Goal: Information Seeking & Learning: Learn about a topic

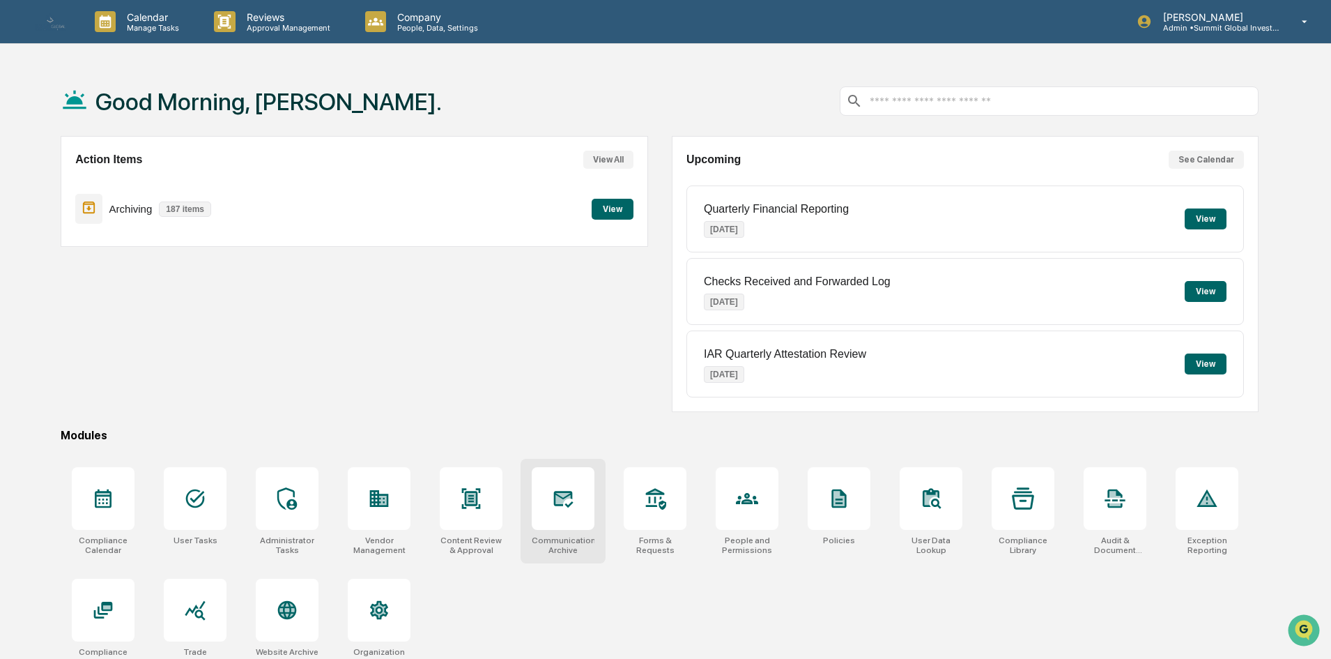
click at [523, 493] on div "Communications Archive" at bounding box center [563, 511] width 85 height 105
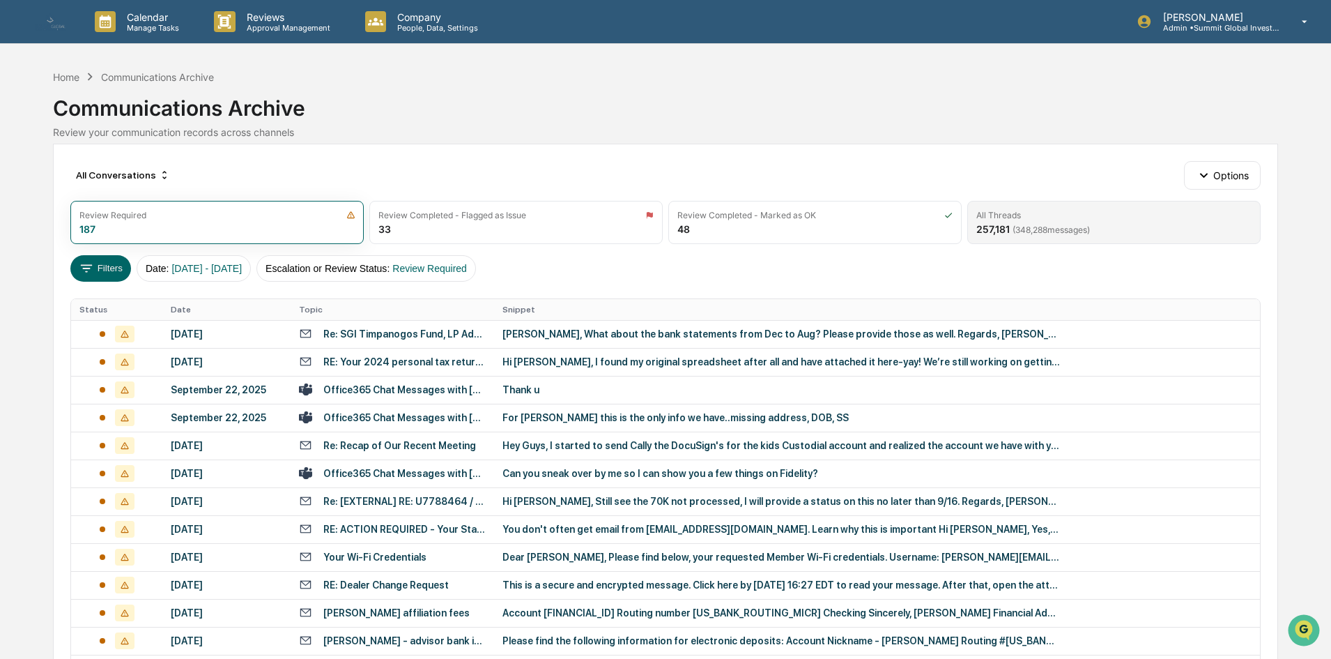
click at [1043, 233] on span "( 348,288 messages)" at bounding box center [1051, 229] width 77 height 10
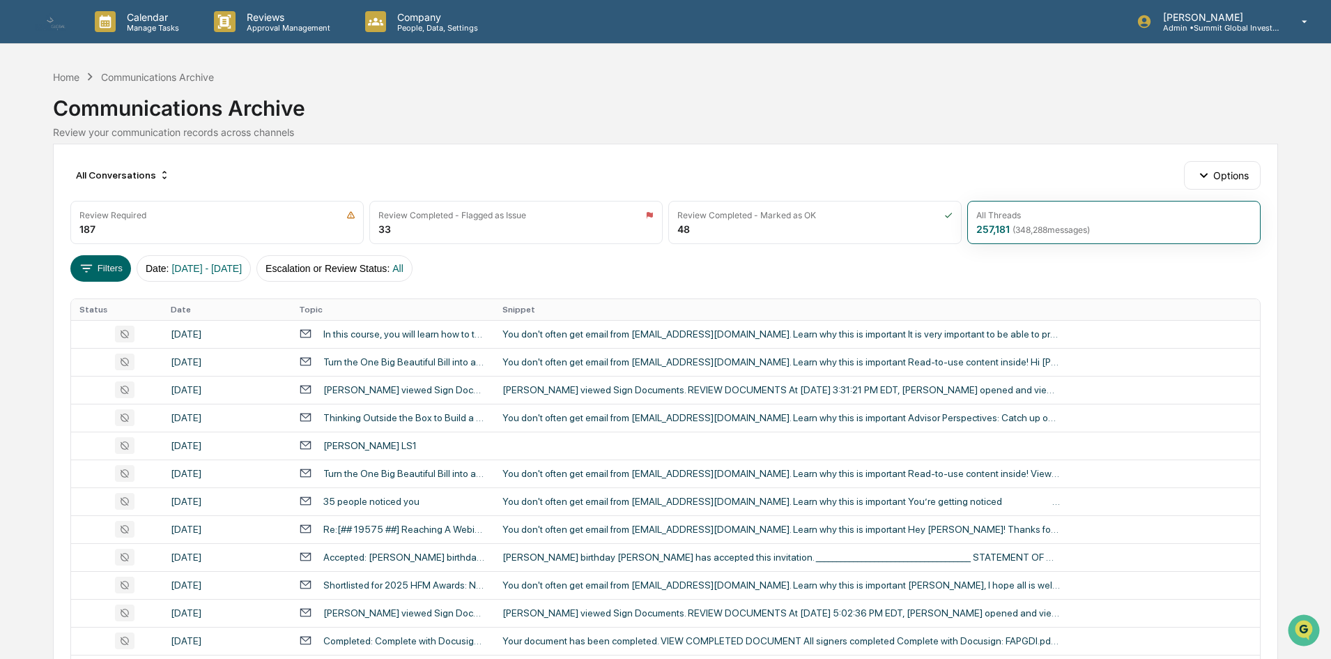
click at [189, 314] on th "Date" at bounding box center [226, 309] width 128 height 21
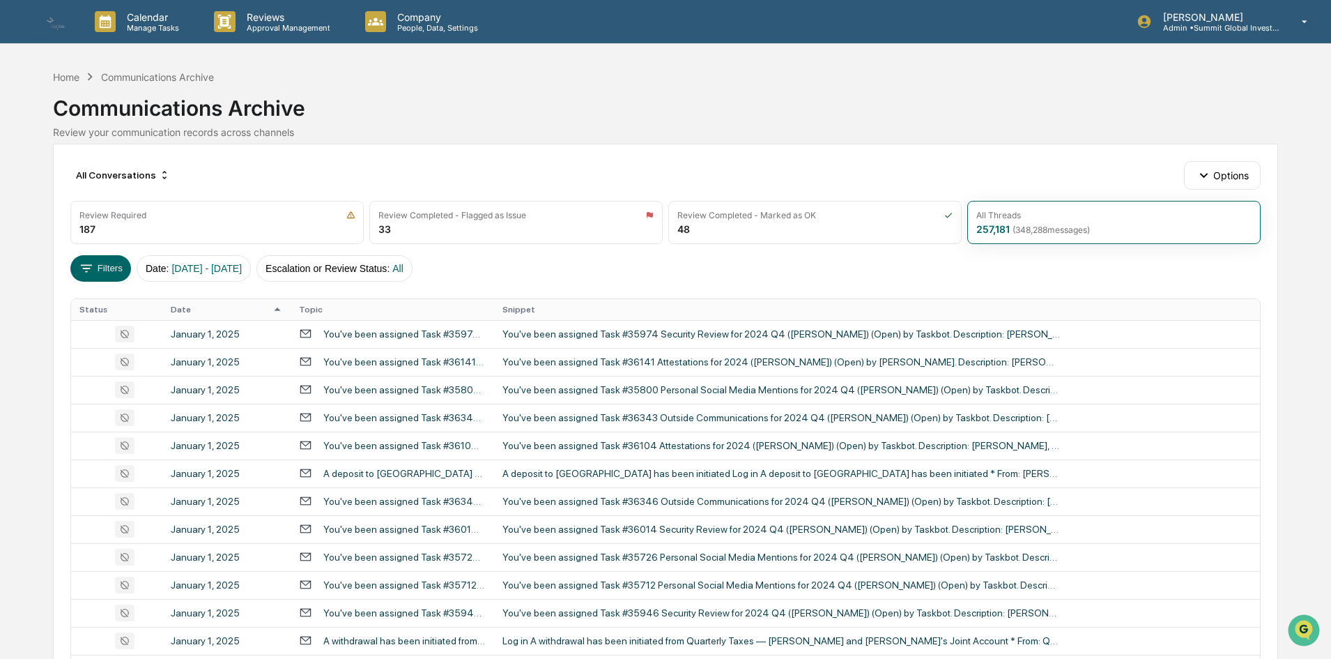
click at [188, 311] on th "Date" at bounding box center [226, 309] width 128 height 21
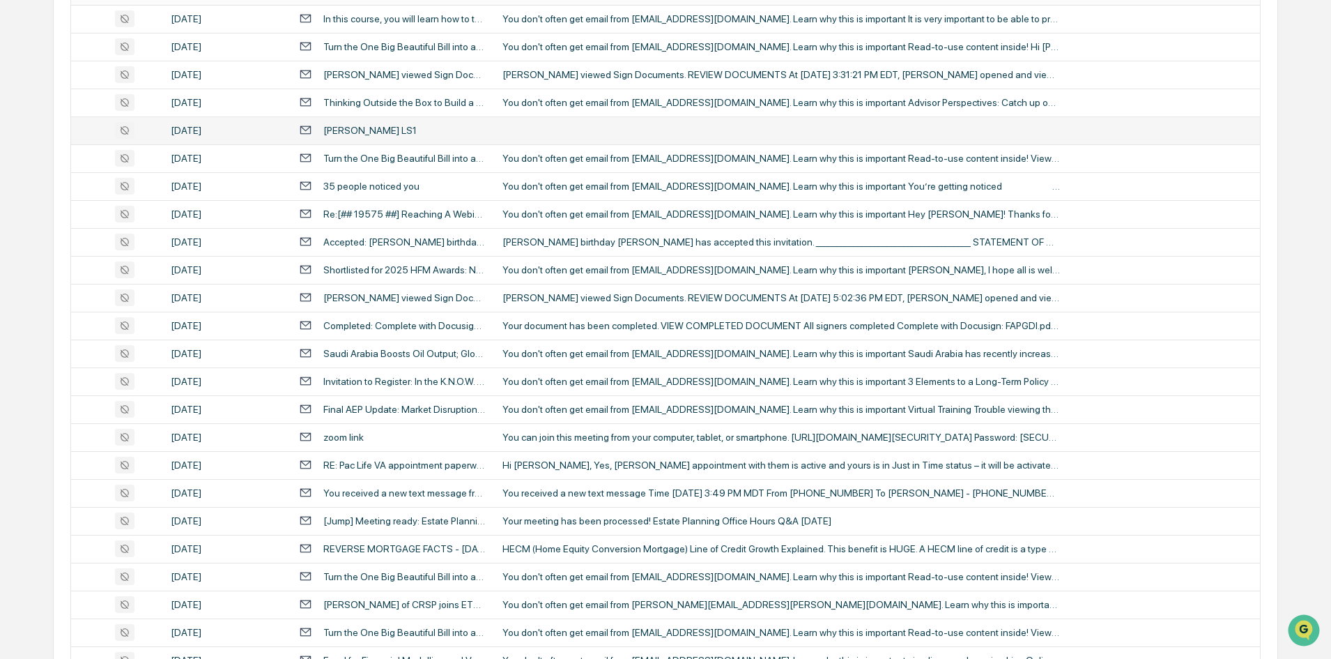
scroll to position [438, 0]
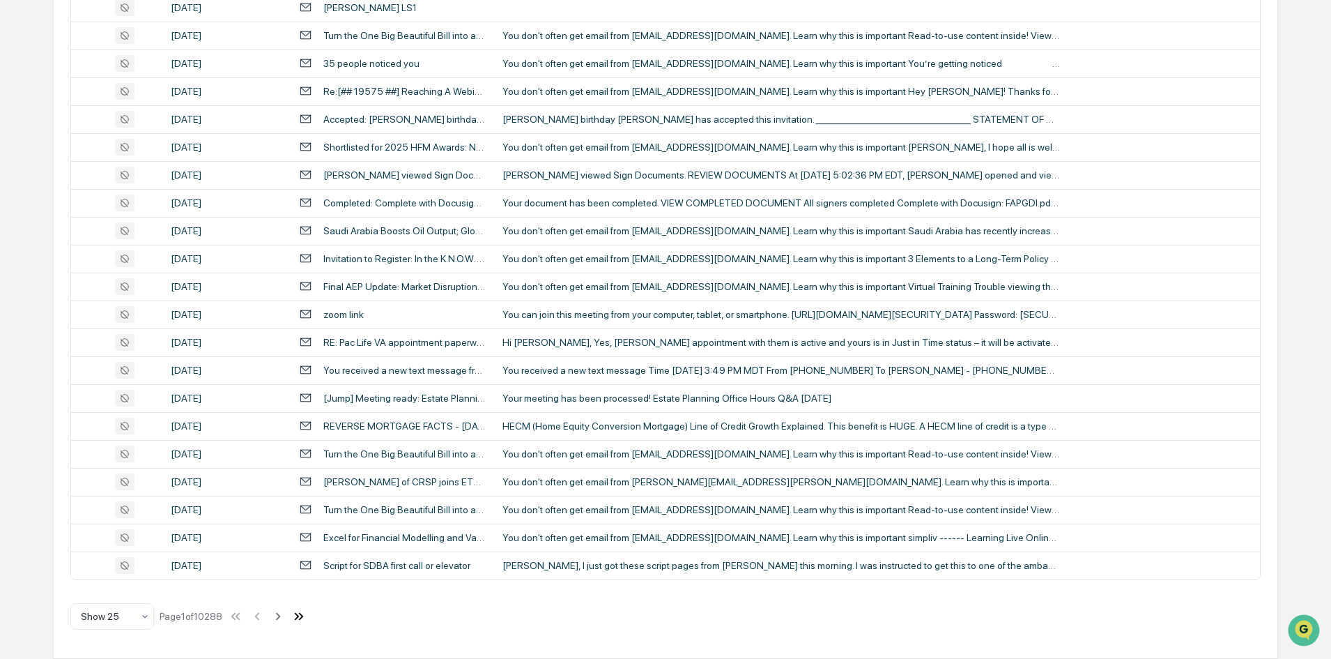
click at [300, 617] on icon at bounding box center [298, 615] width 15 height 15
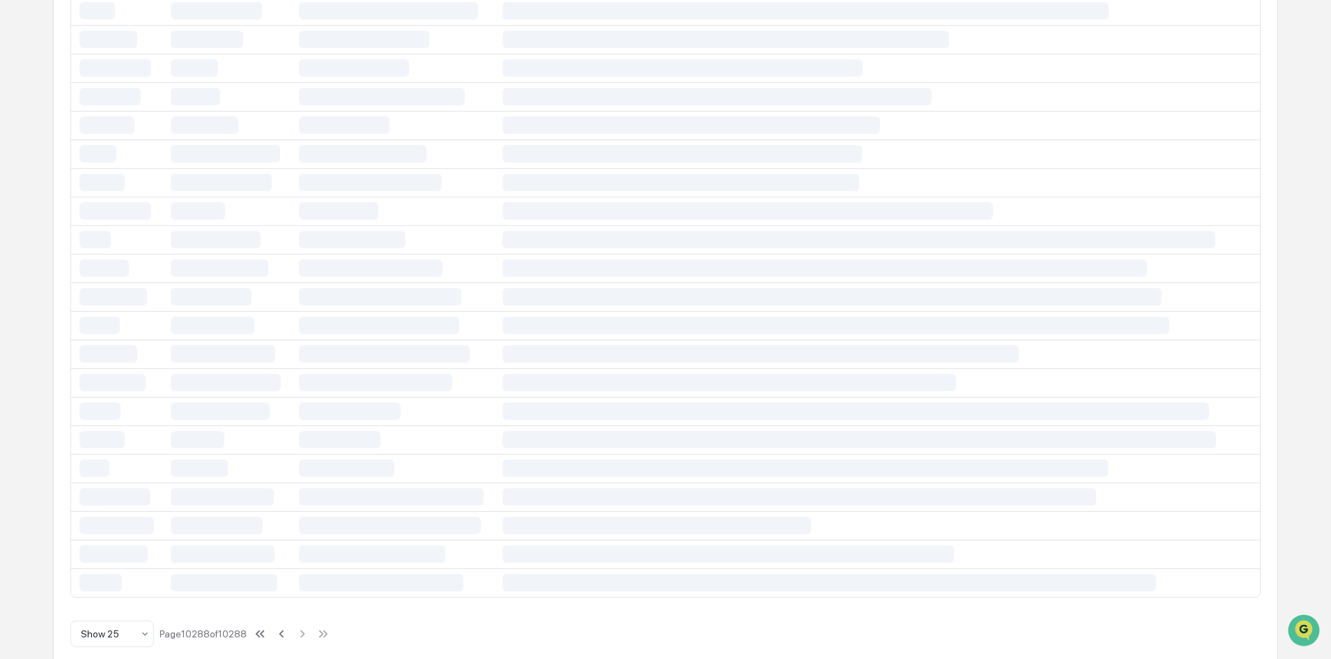
scroll to position [0, 0]
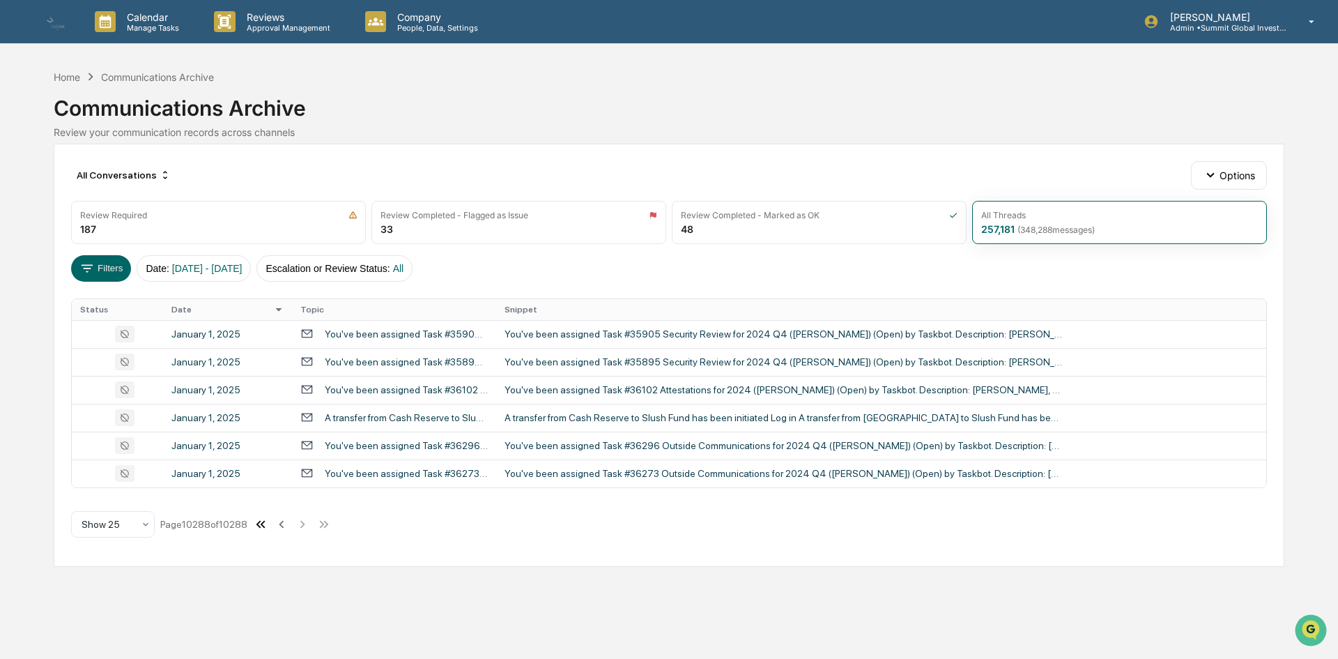
click at [260, 523] on icon at bounding box center [258, 524] width 5 height 8
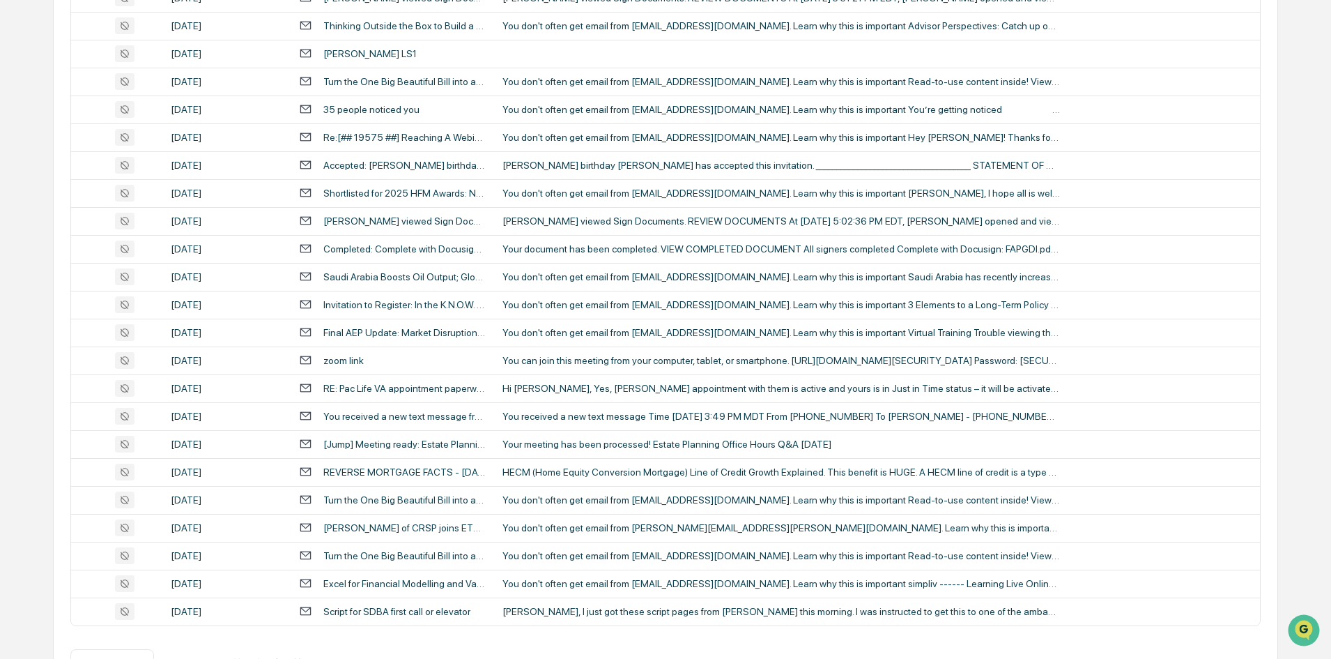
scroll to position [438, 0]
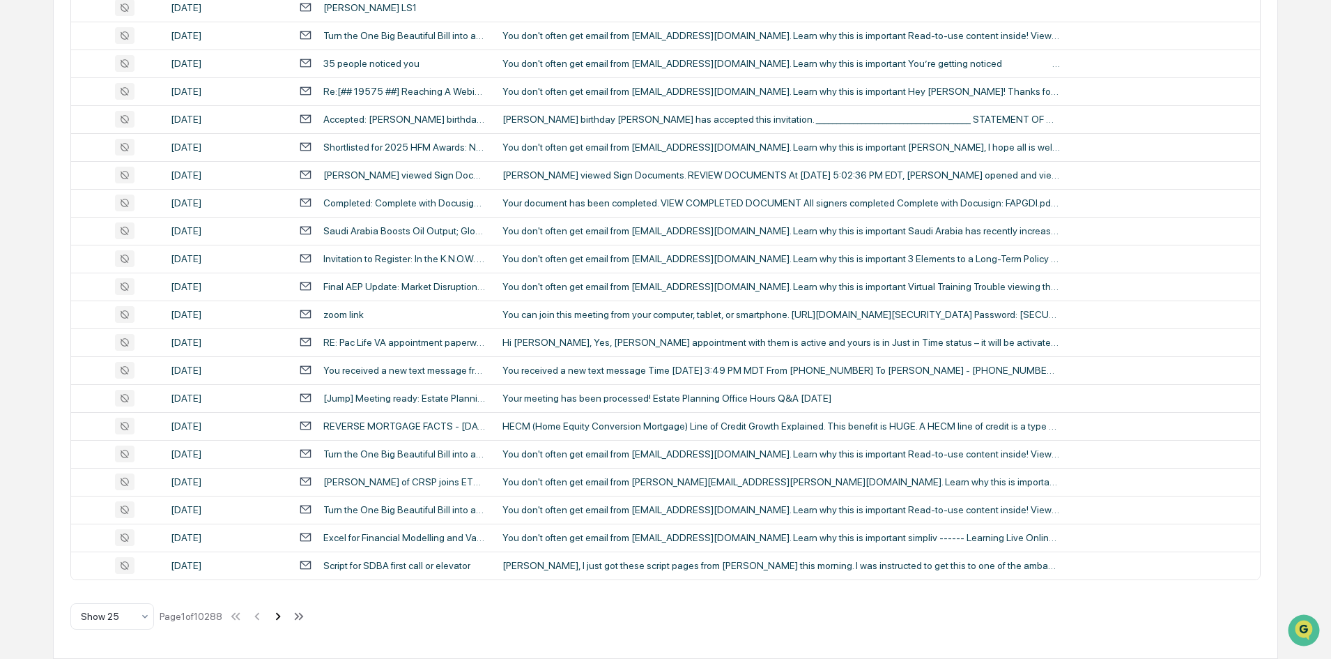
click at [282, 615] on icon at bounding box center [277, 615] width 15 height 15
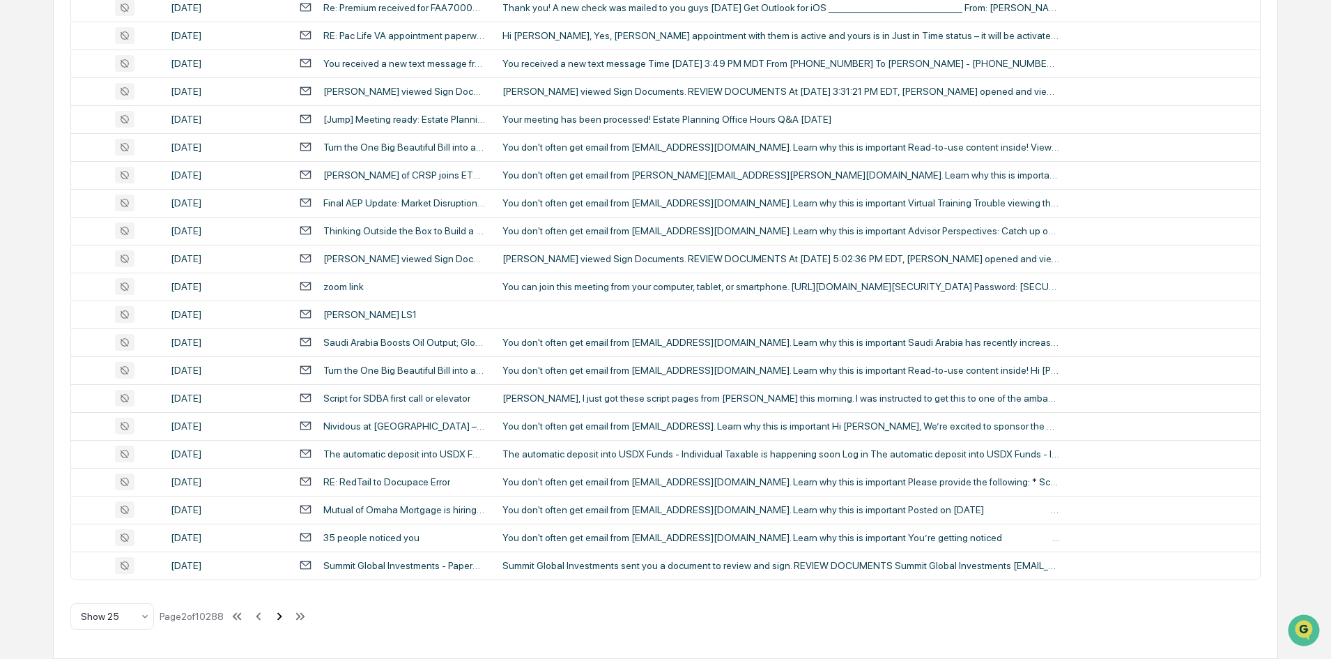
click at [281, 617] on icon at bounding box center [279, 615] width 15 height 15
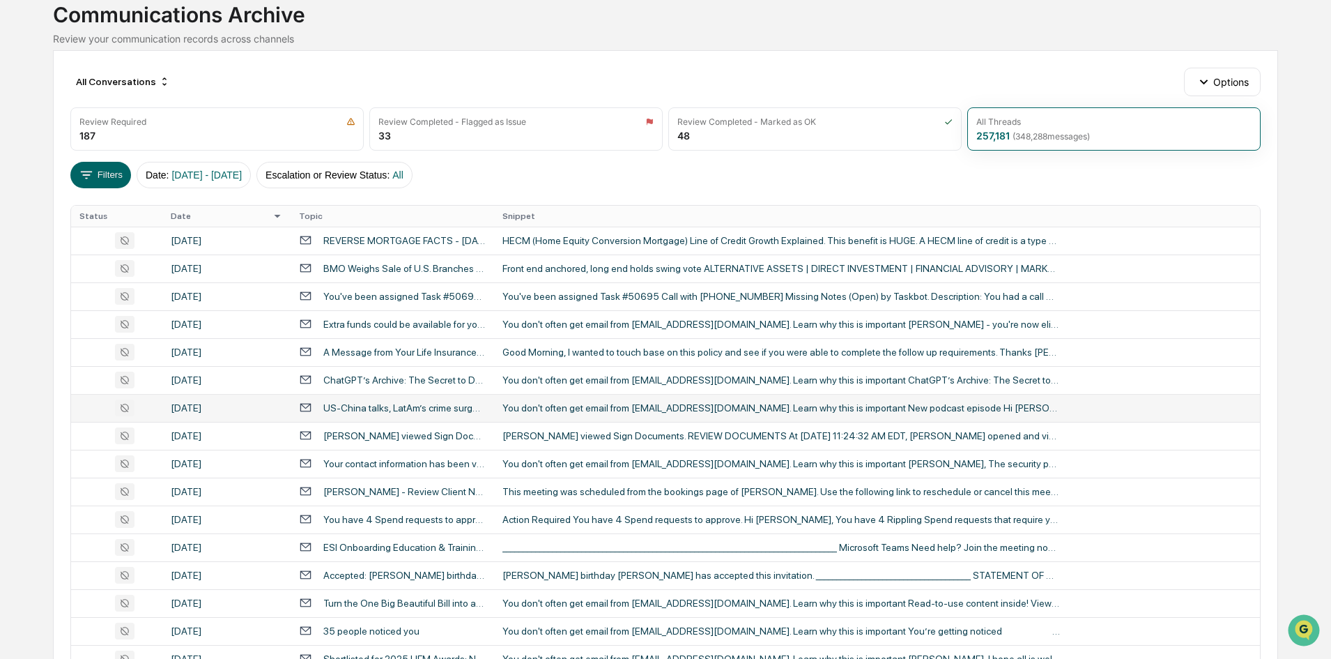
scroll to position [0, 0]
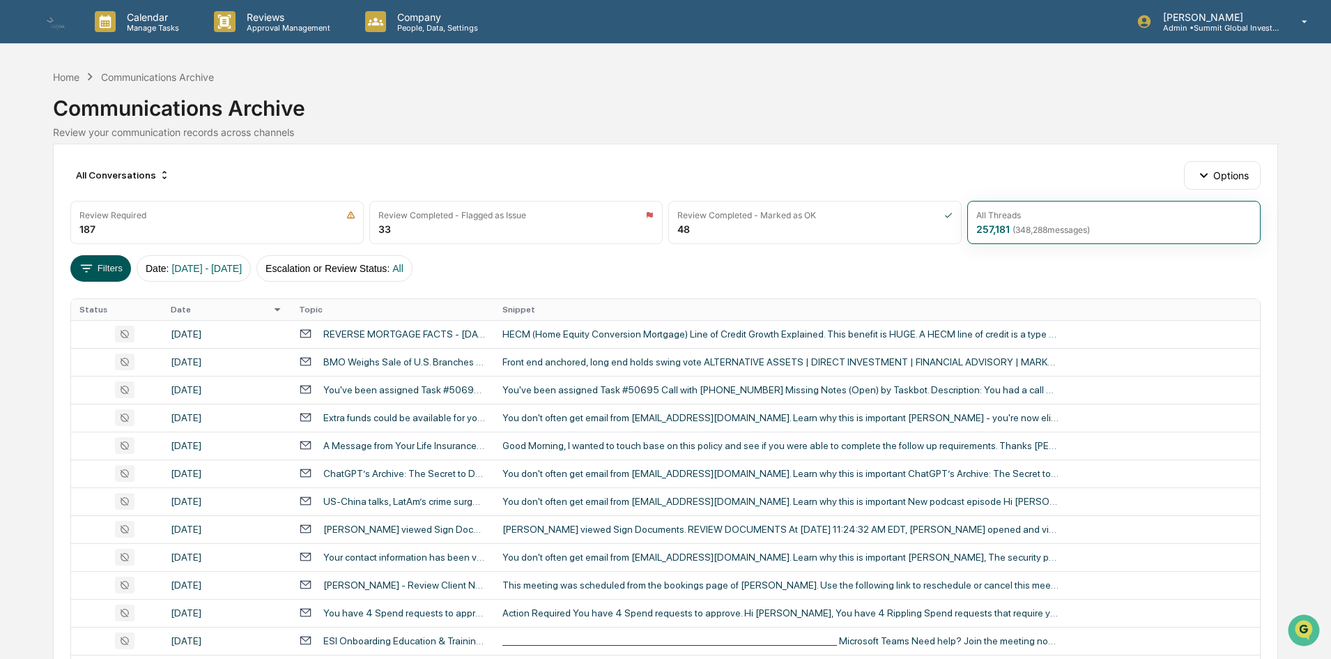
click at [115, 266] on button "Filters" at bounding box center [100, 268] width 61 height 26
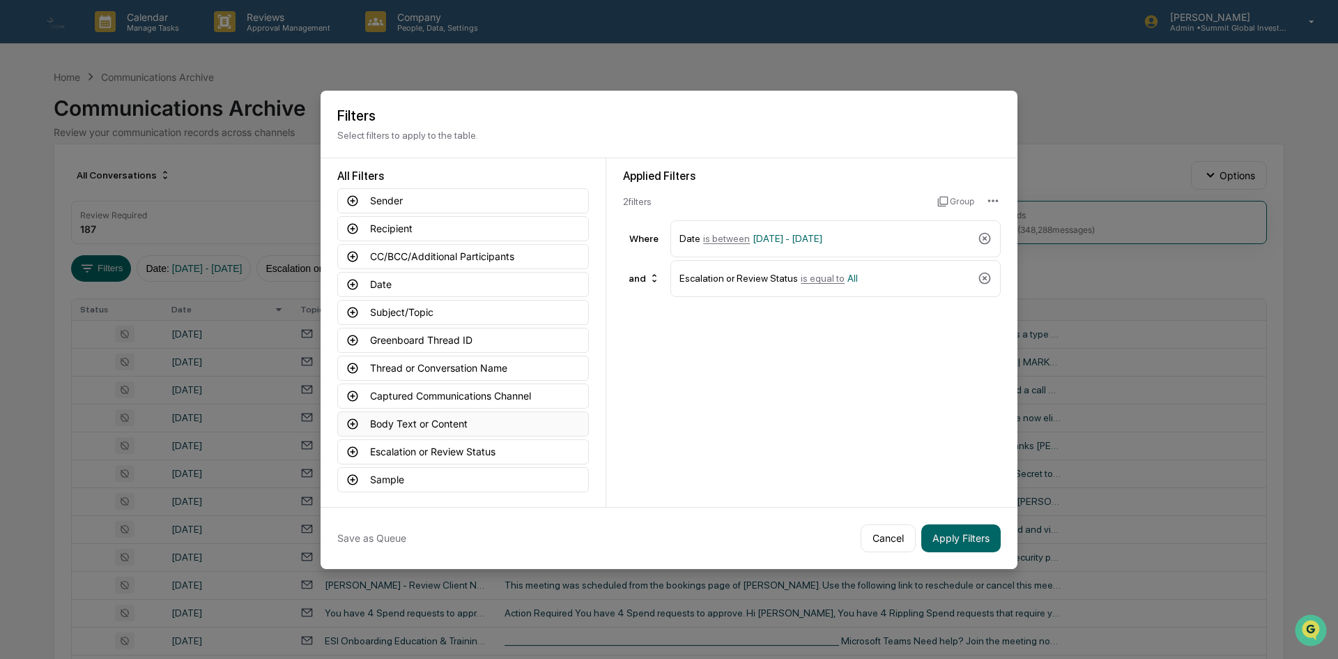
click at [417, 418] on button "Body Text or Content" at bounding box center [463, 423] width 252 height 25
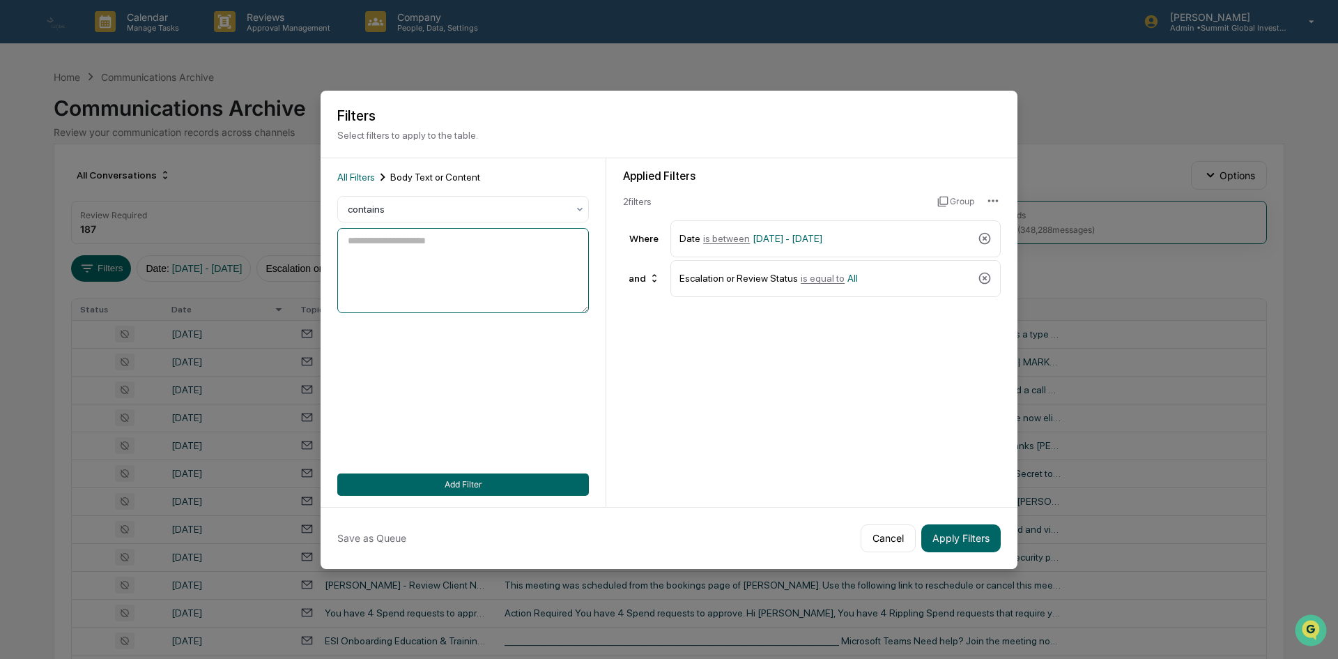
click at [419, 257] on textarea at bounding box center [463, 270] width 252 height 85
type textarea "**********"
click at [526, 479] on button "Add Filter" at bounding box center [463, 484] width 252 height 22
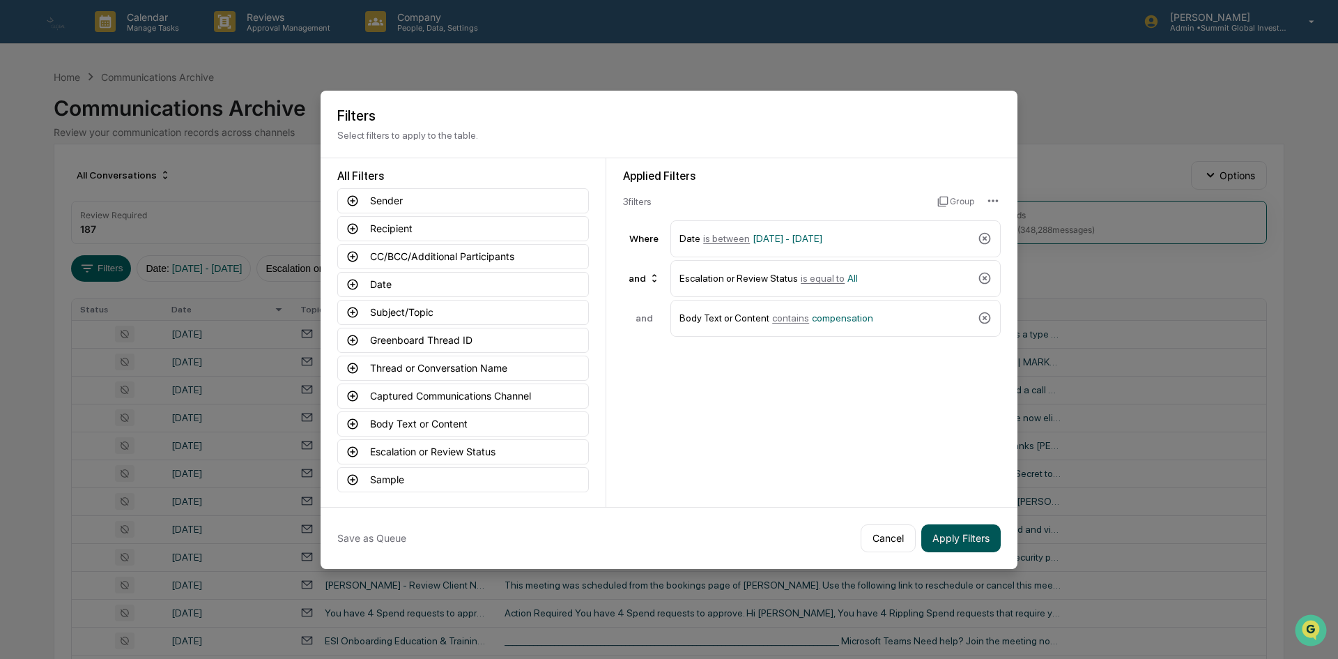
click at [979, 539] on button "Apply Filters" at bounding box center [960, 538] width 79 height 28
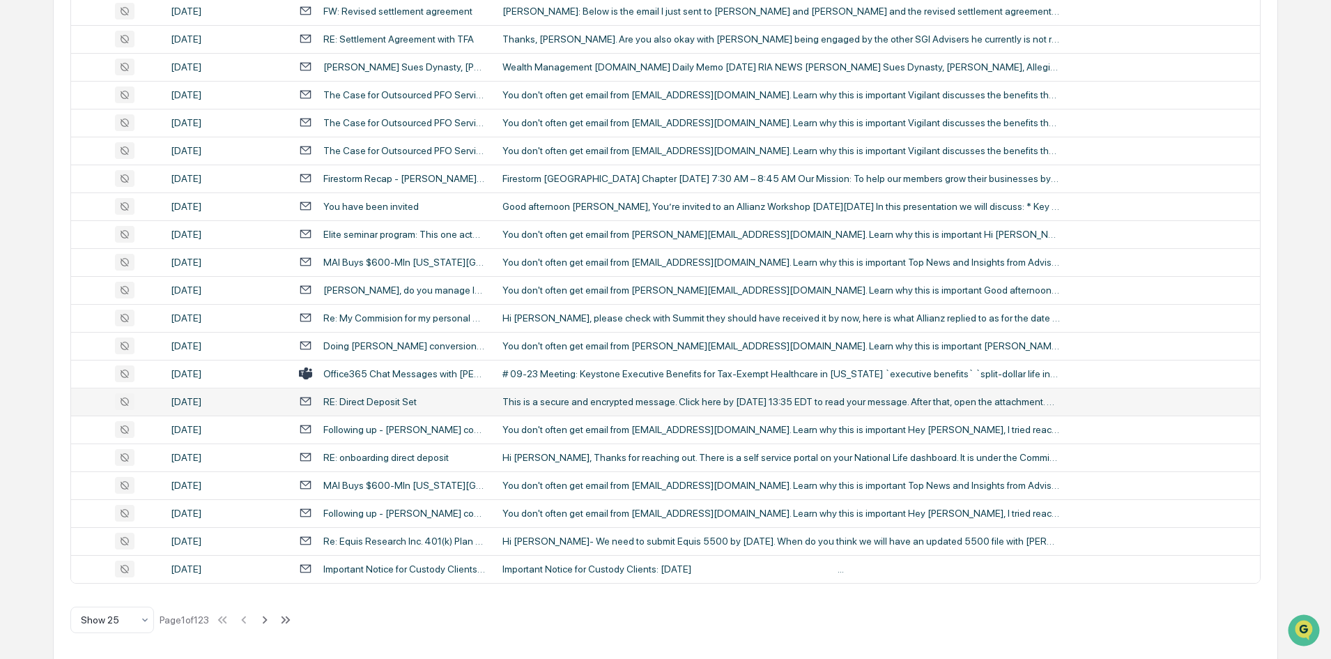
scroll to position [438, 0]
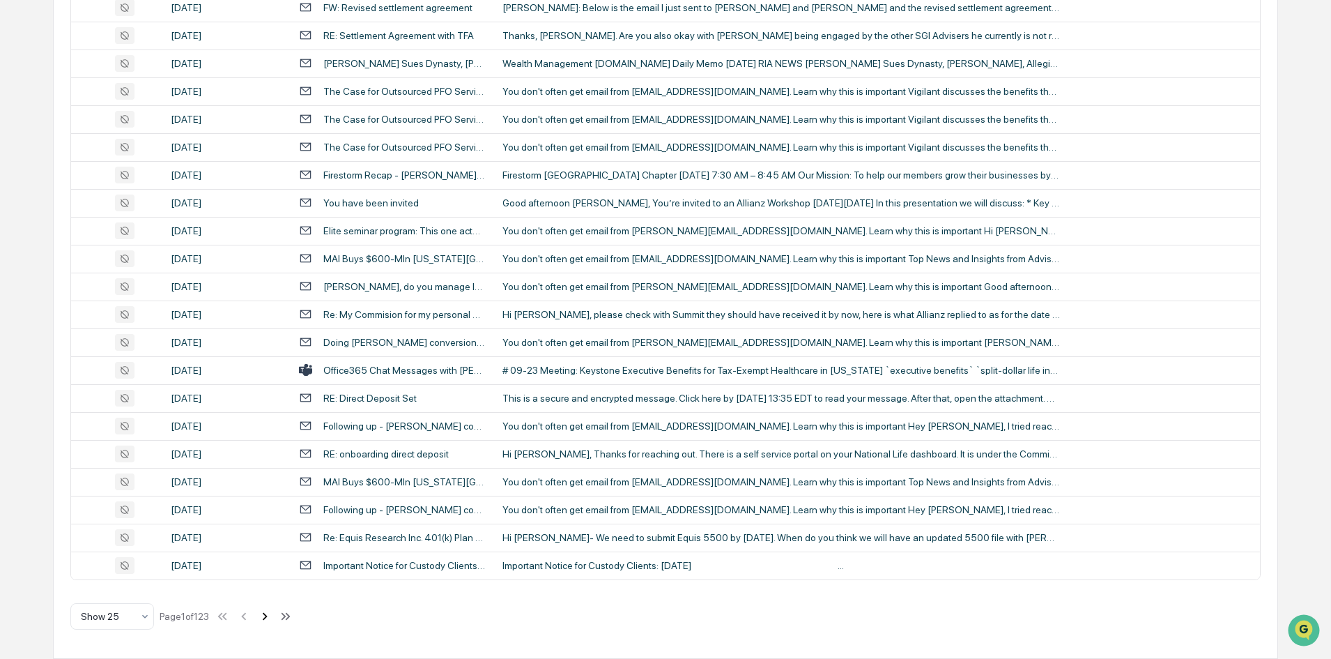
click at [268, 614] on icon at bounding box center [265, 616] width 5 height 8
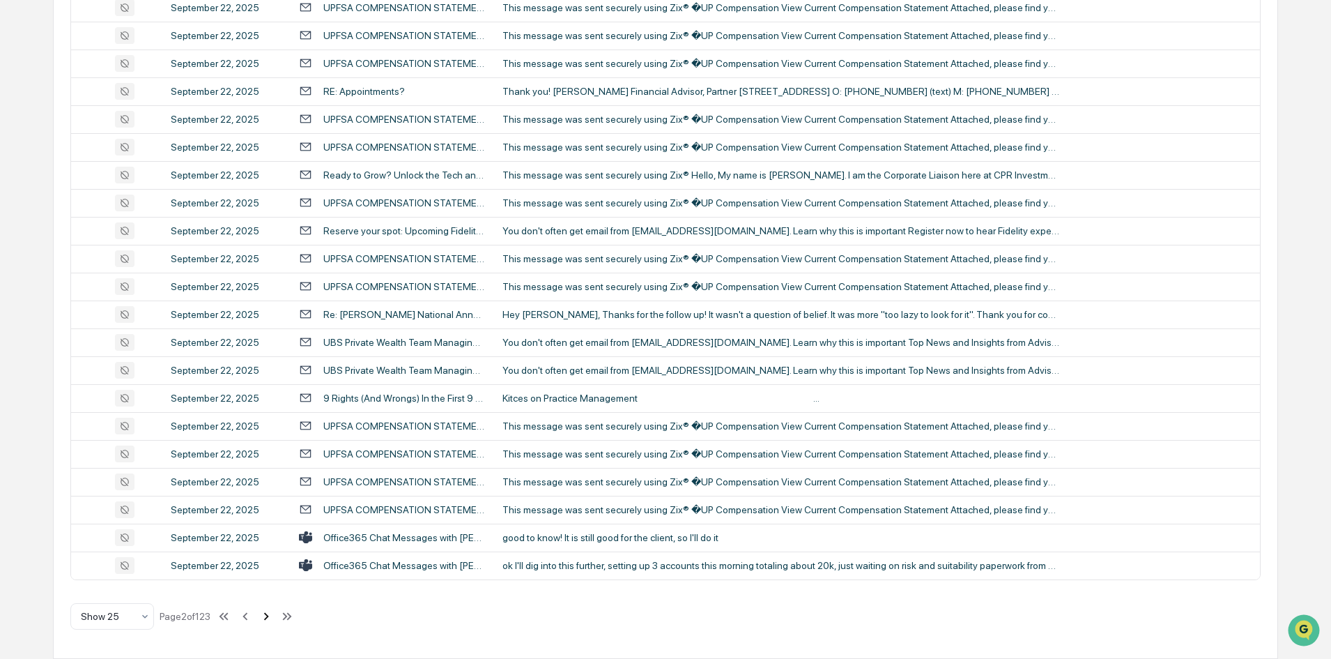
click at [268, 619] on icon at bounding box center [266, 615] width 15 height 15
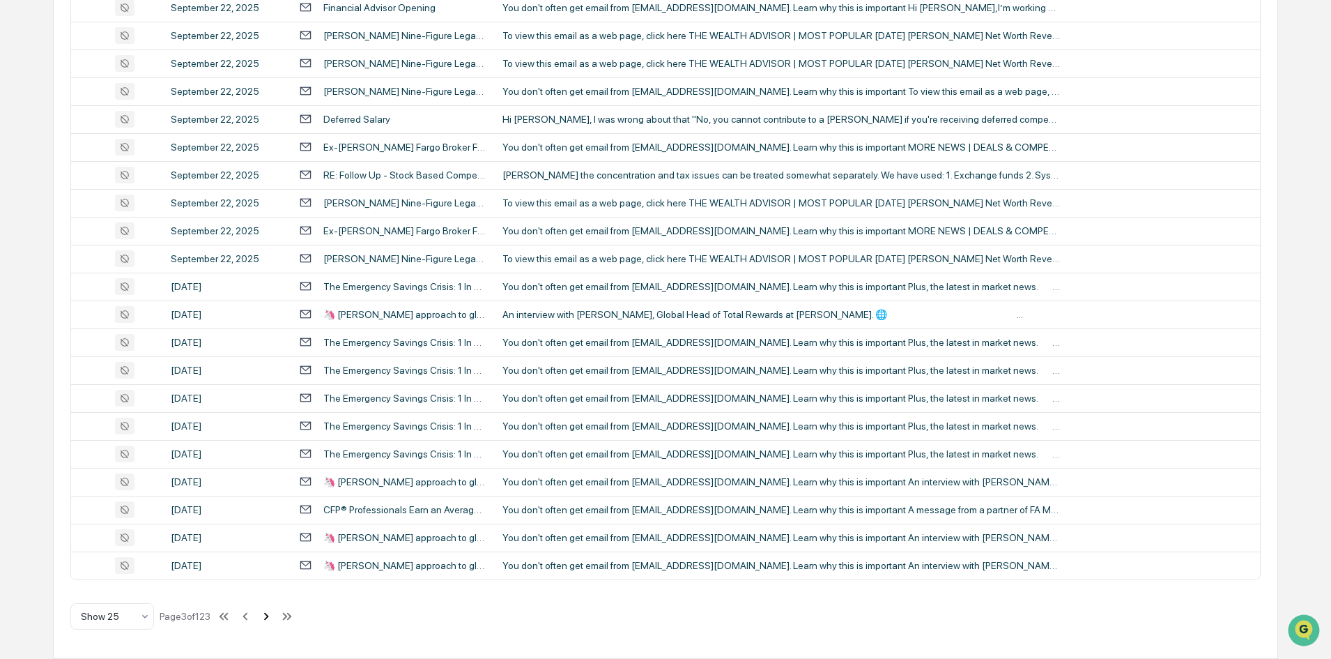
click at [270, 616] on icon at bounding box center [266, 615] width 15 height 15
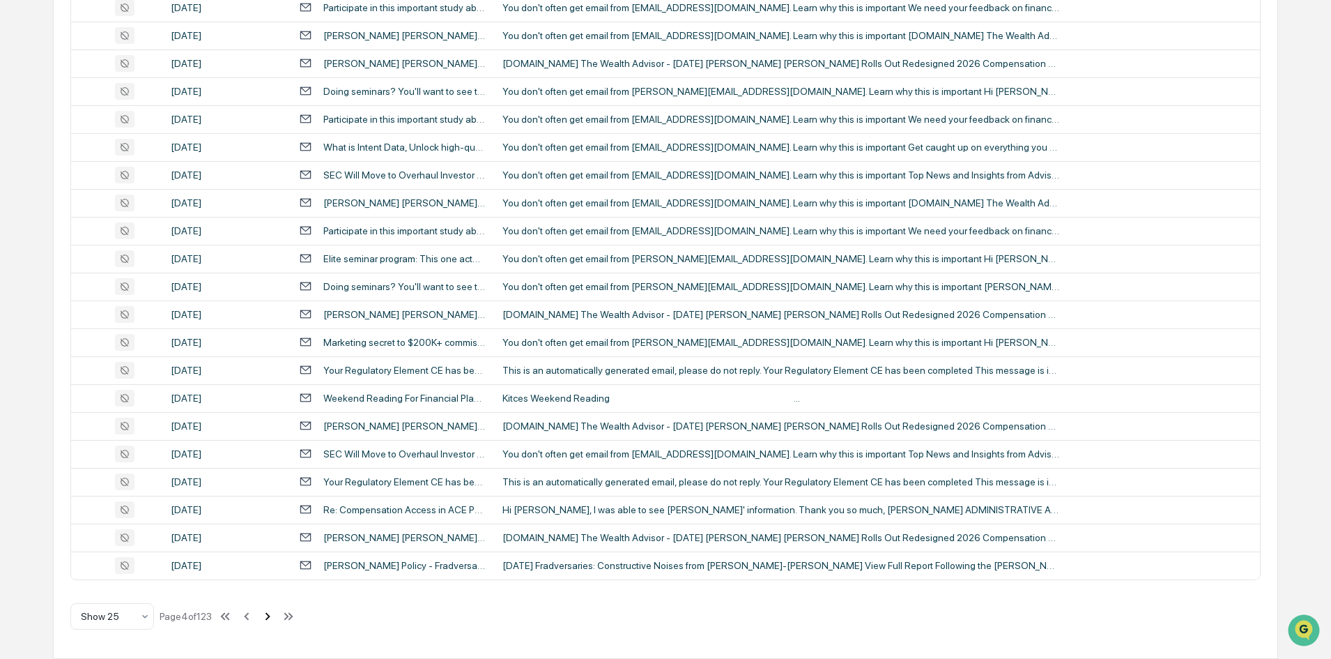
click at [270, 617] on icon at bounding box center [268, 616] width 5 height 8
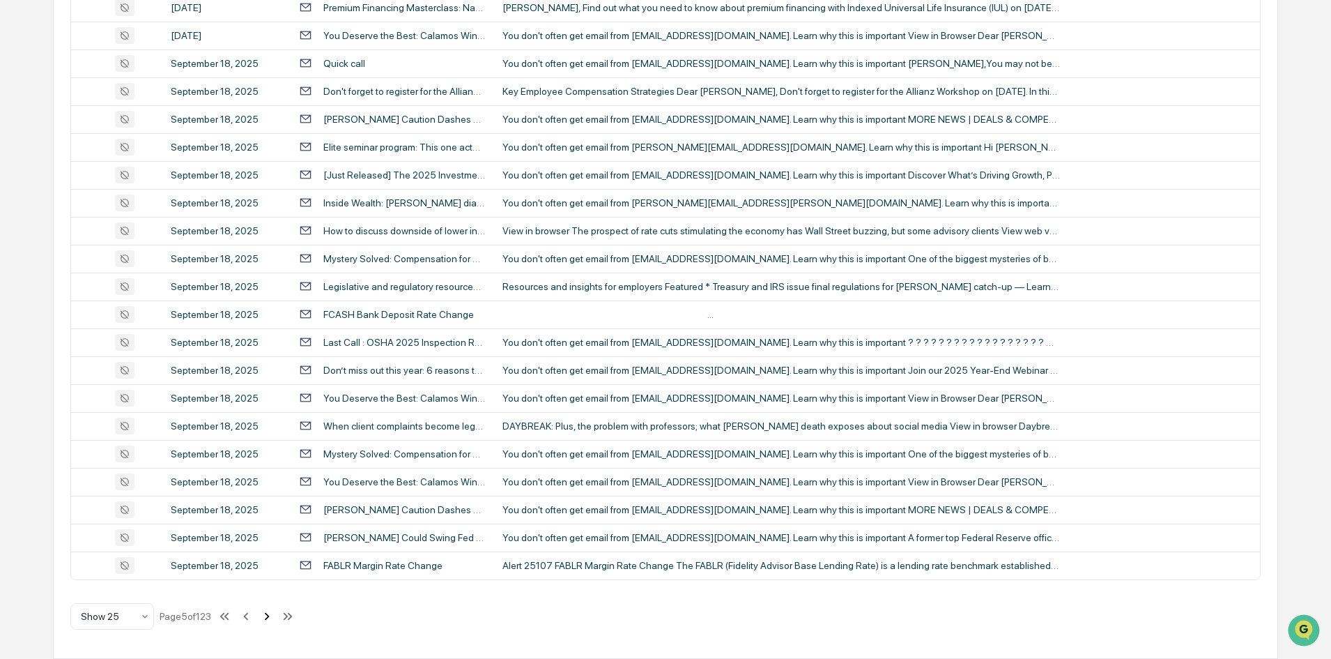
click at [270, 618] on icon at bounding box center [267, 616] width 5 height 8
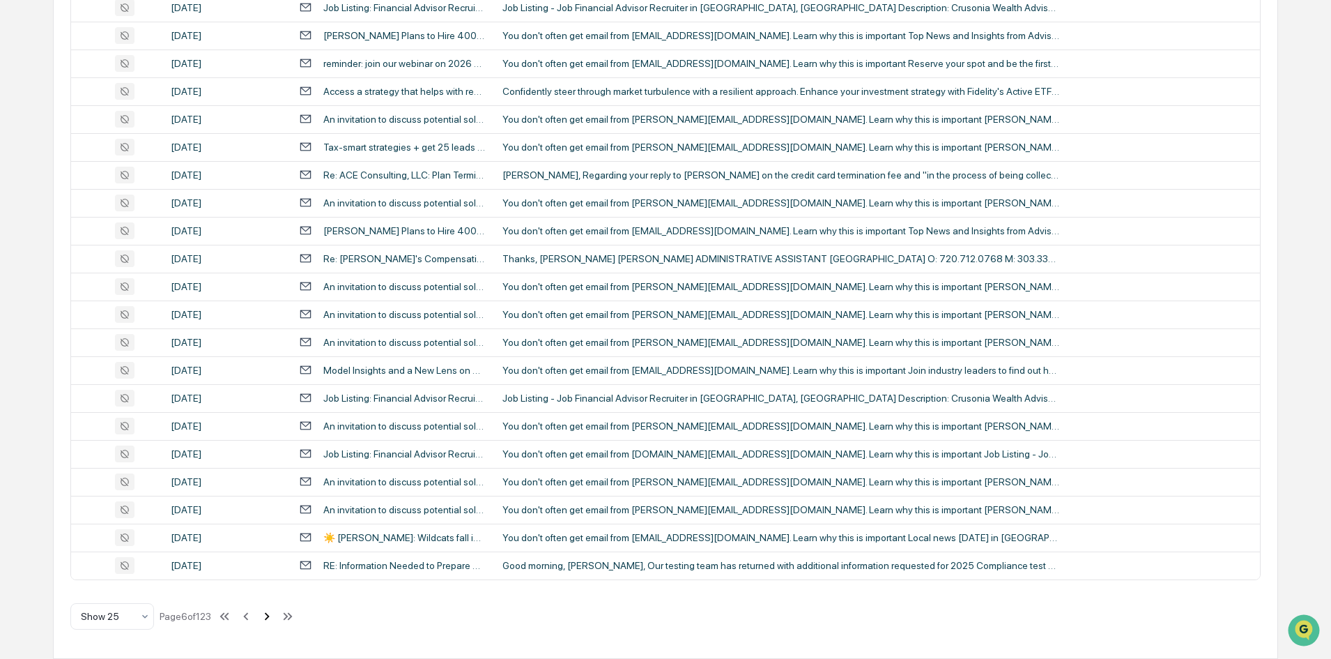
click at [270, 618] on icon at bounding box center [267, 616] width 5 height 8
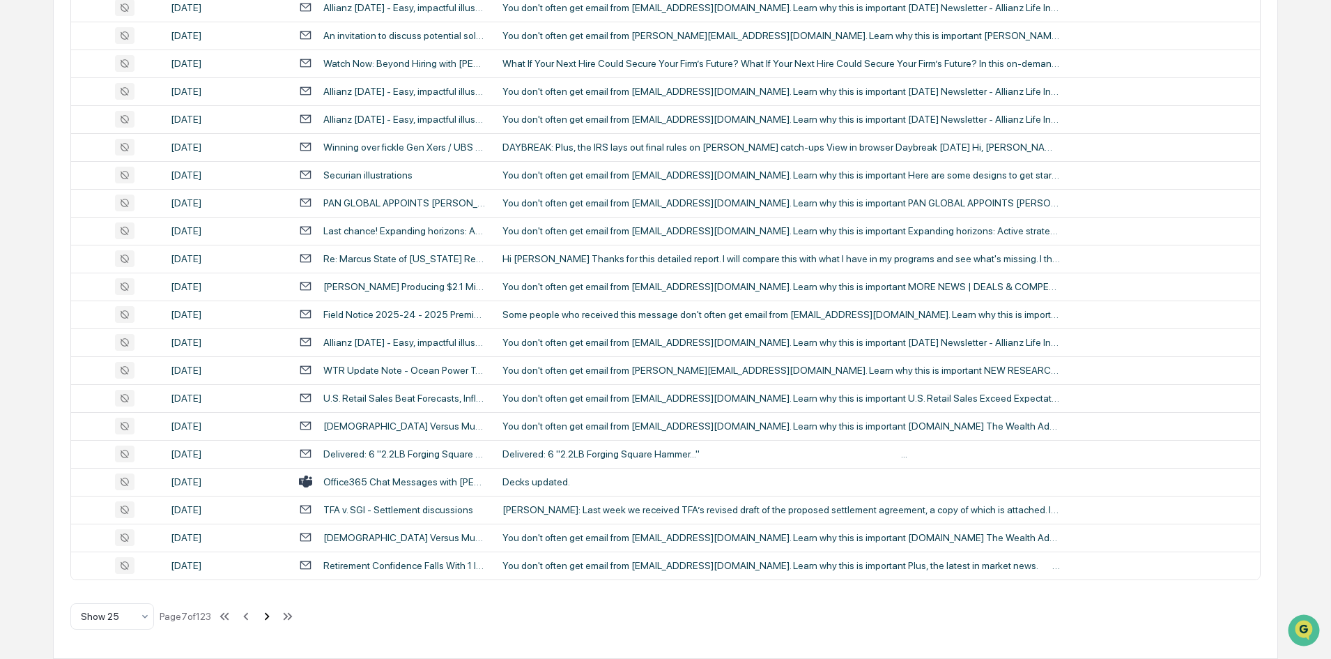
click at [270, 618] on icon at bounding box center [267, 616] width 5 height 8
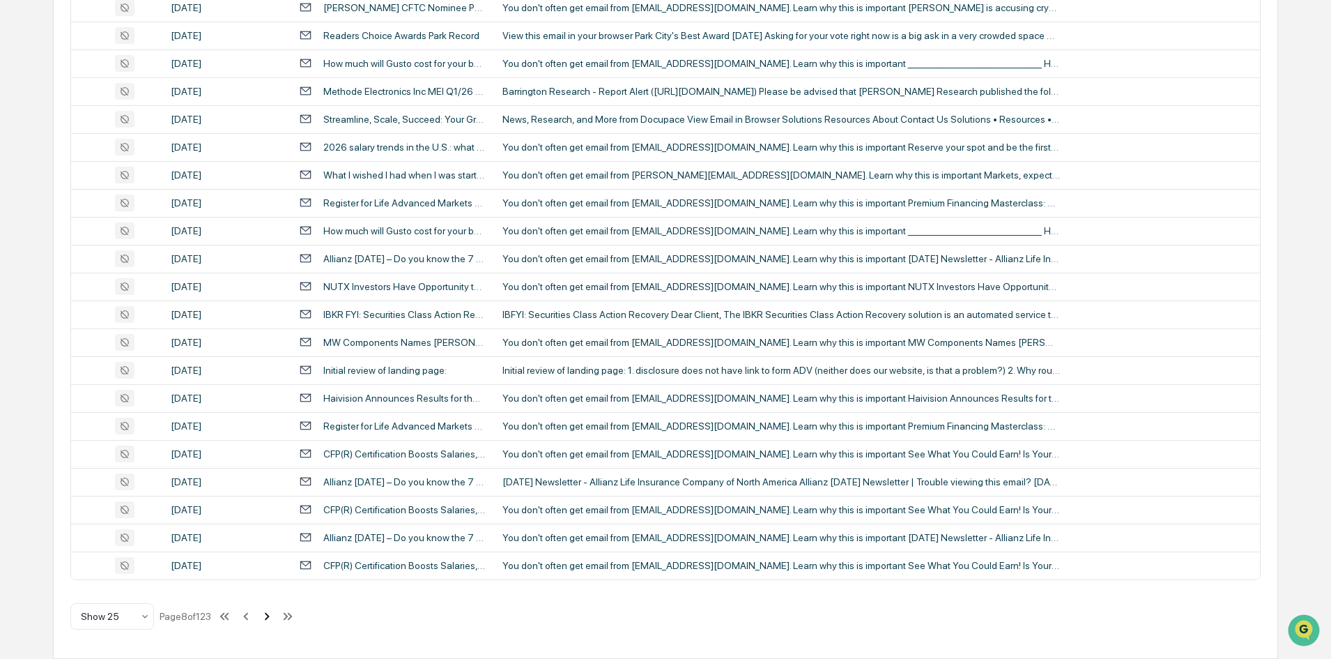
click at [270, 615] on icon at bounding box center [266, 615] width 15 height 15
click at [270, 617] on icon at bounding box center [267, 616] width 5 height 8
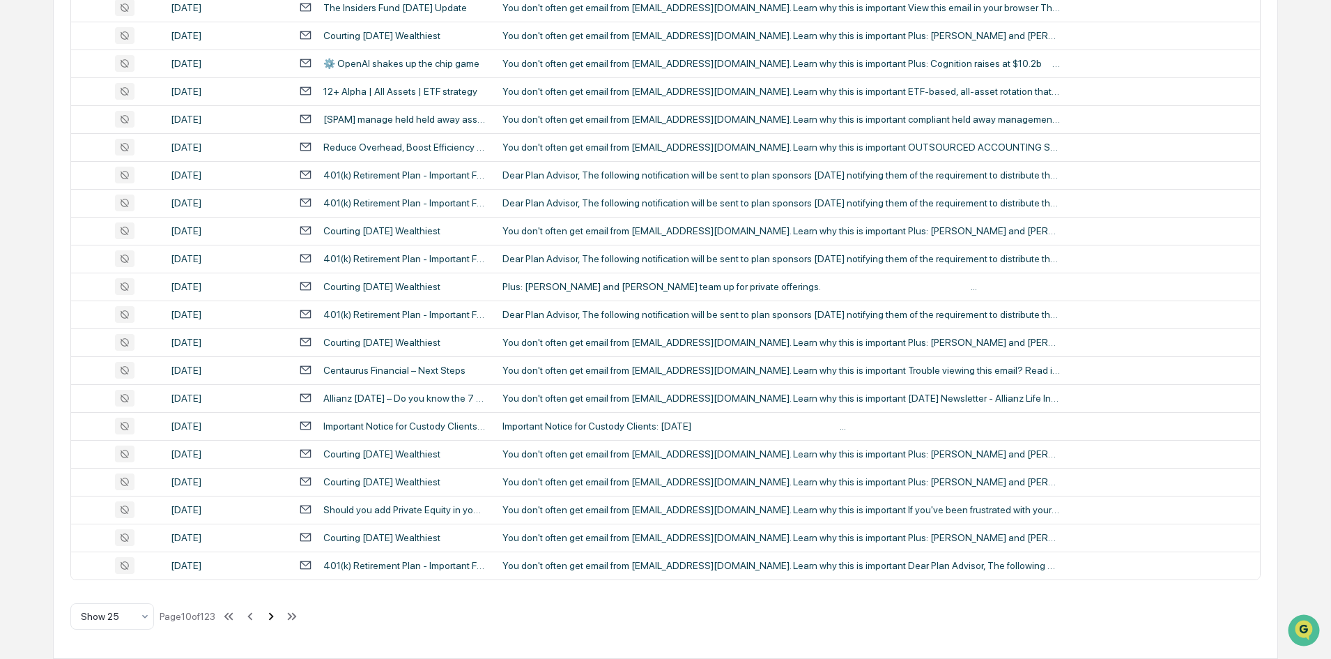
click at [274, 615] on icon at bounding box center [271, 616] width 5 height 8
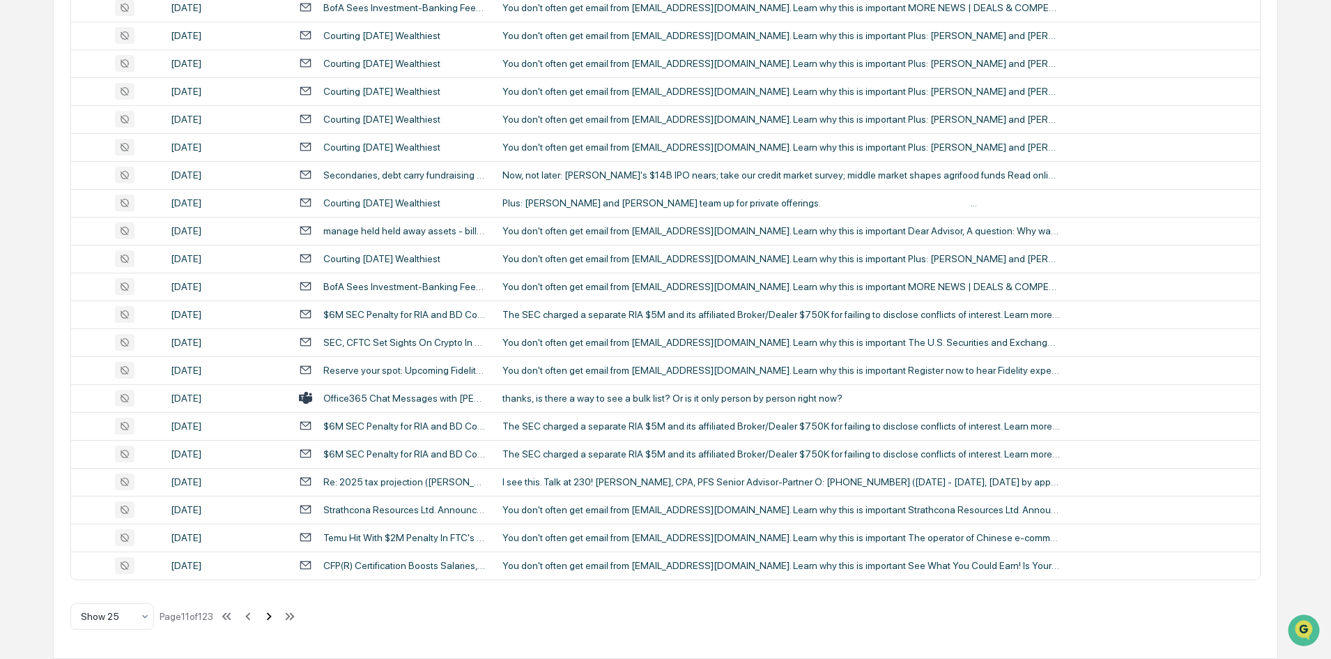
click at [270, 620] on icon at bounding box center [268, 615] width 15 height 15
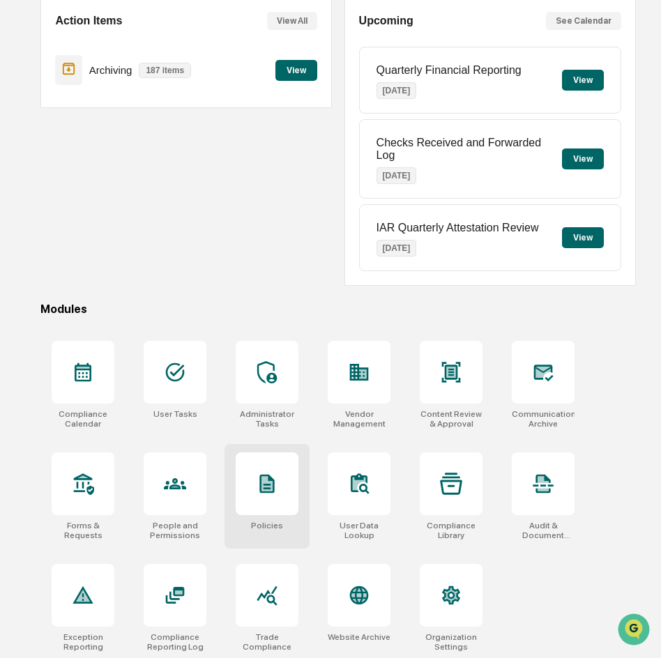
scroll to position [139, 0]
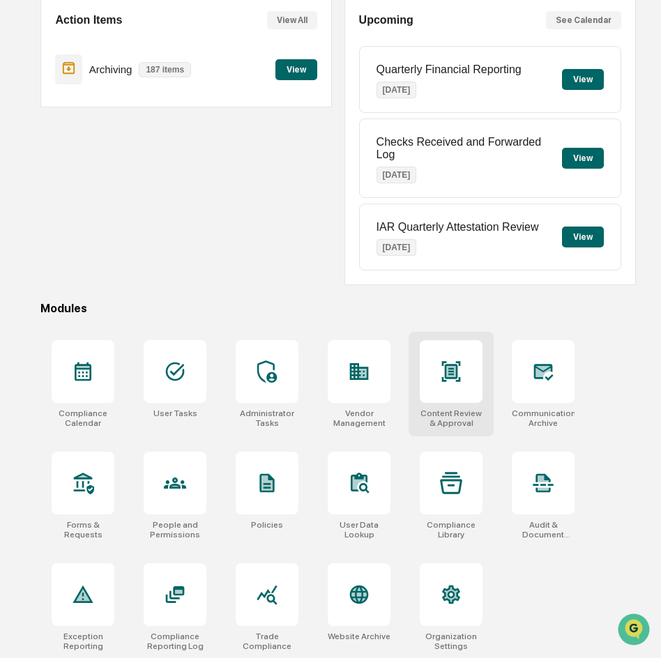
click at [491, 398] on div "Content Review & Approval" at bounding box center [450, 384] width 85 height 105
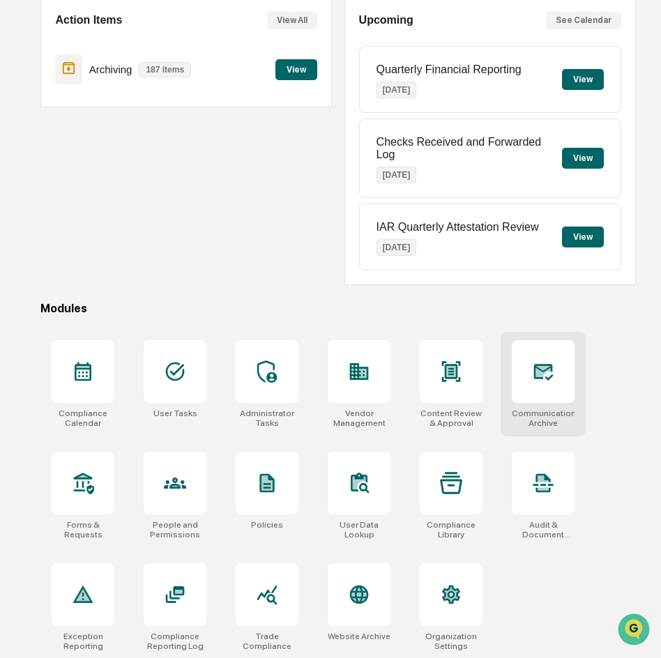
click at [535, 391] on div at bounding box center [543, 371] width 63 height 63
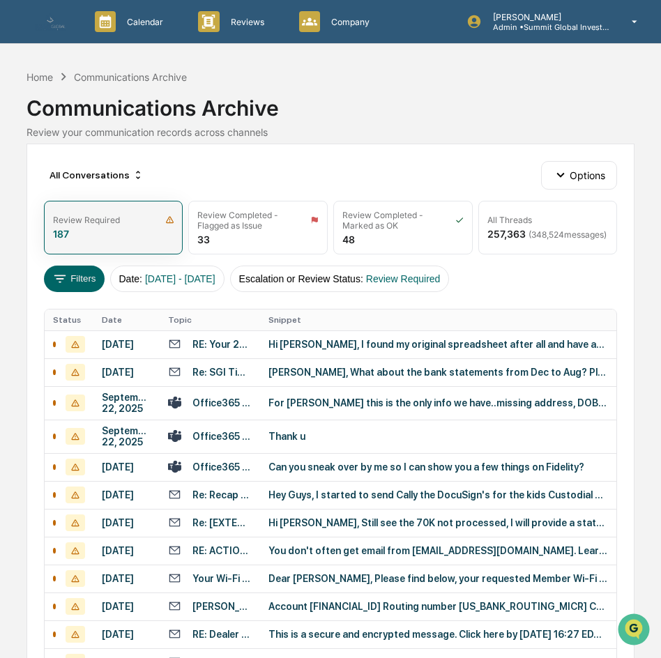
click at [81, 203] on div "Review Required 187" at bounding box center [113, 228] width 139 height 54
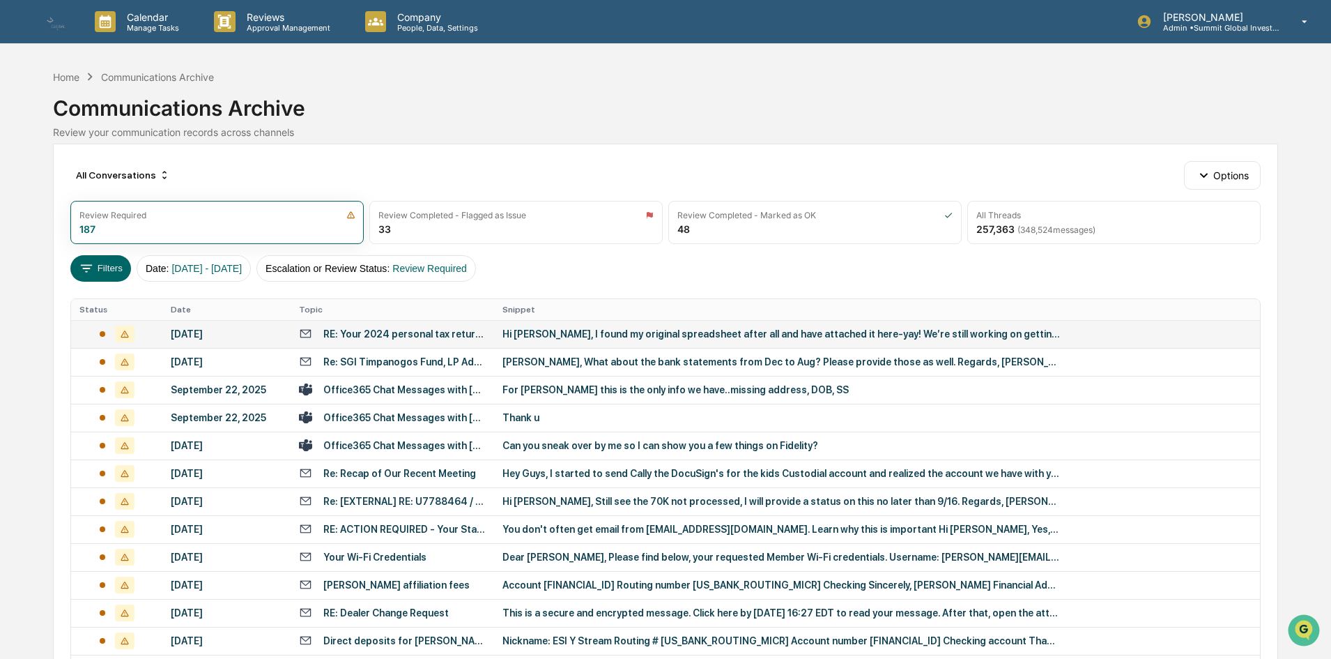
click at [660, 330] on div "Hi [PERSON_NAME], I found my original spreadsheet after all and have attached i…" at bounding box center [781, 333] width 558 height 11
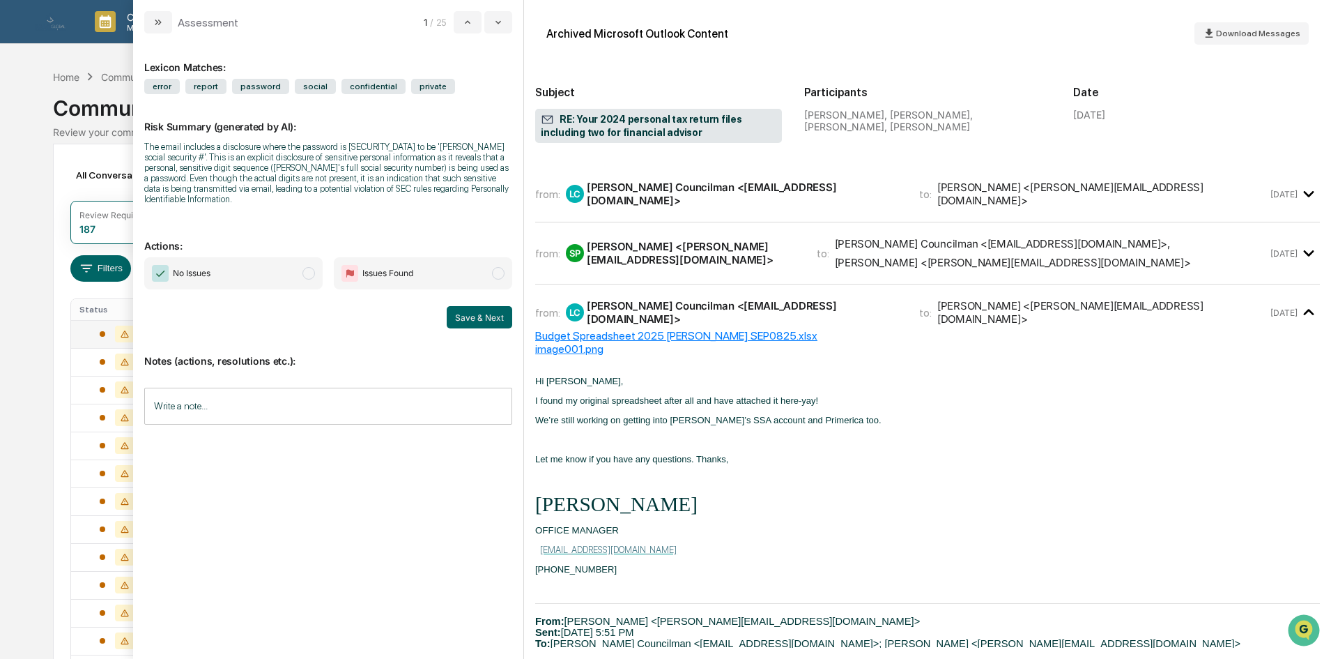
scroll to position [209, 0]
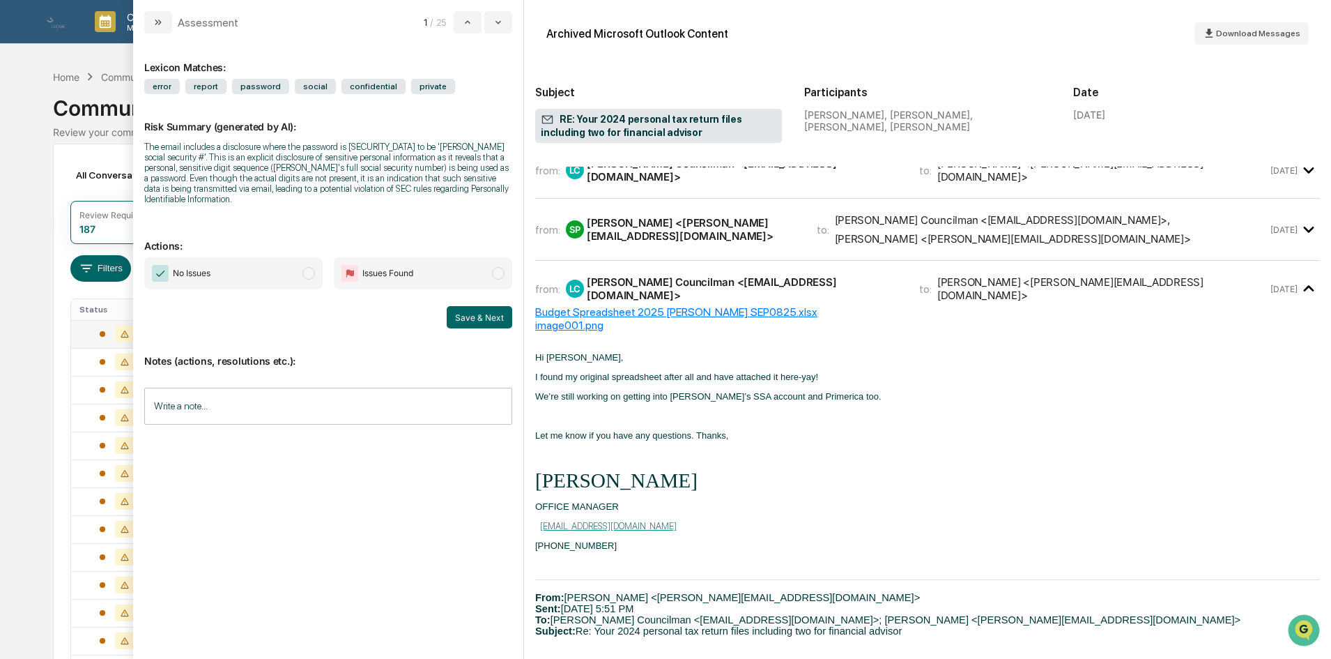
click at [27, 523] on div "Calendar Manage Tasks Reviews Approval Management Company People, Data, Setting…" at bounding box center [665, 548] width 1331 height 1096
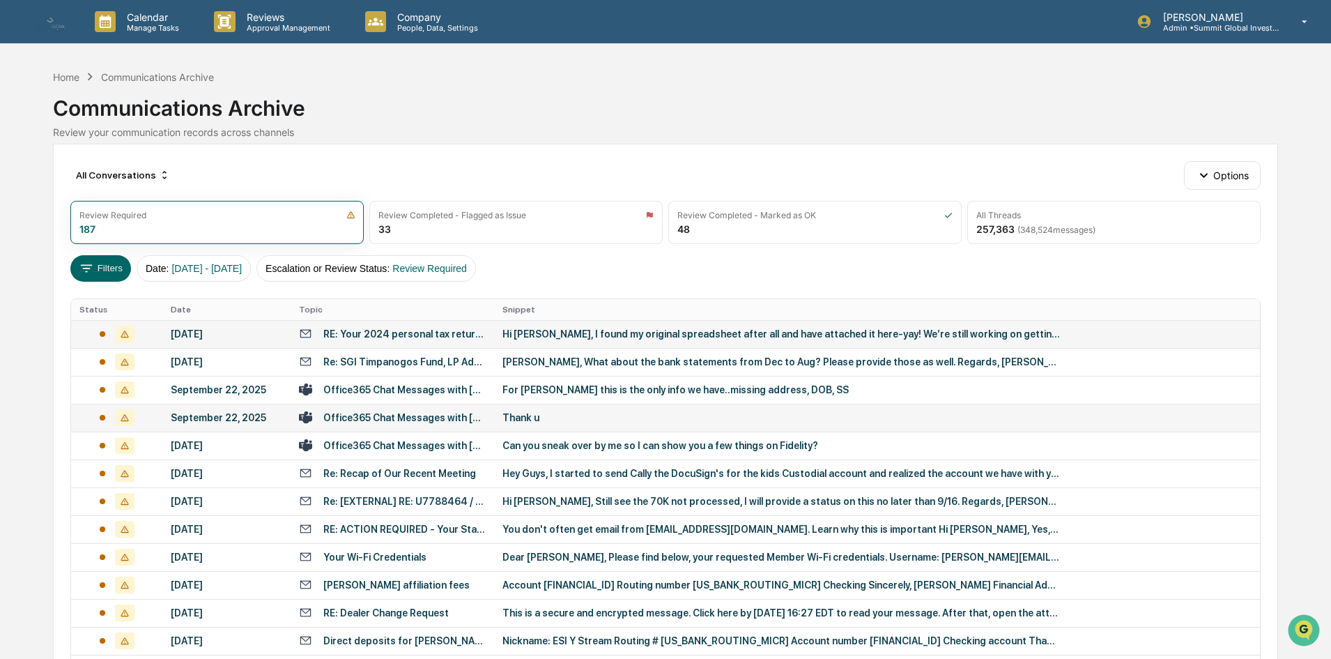
click at [544, 419] on div "Thank u" at bounding box center [781, 417] width 558 height 11
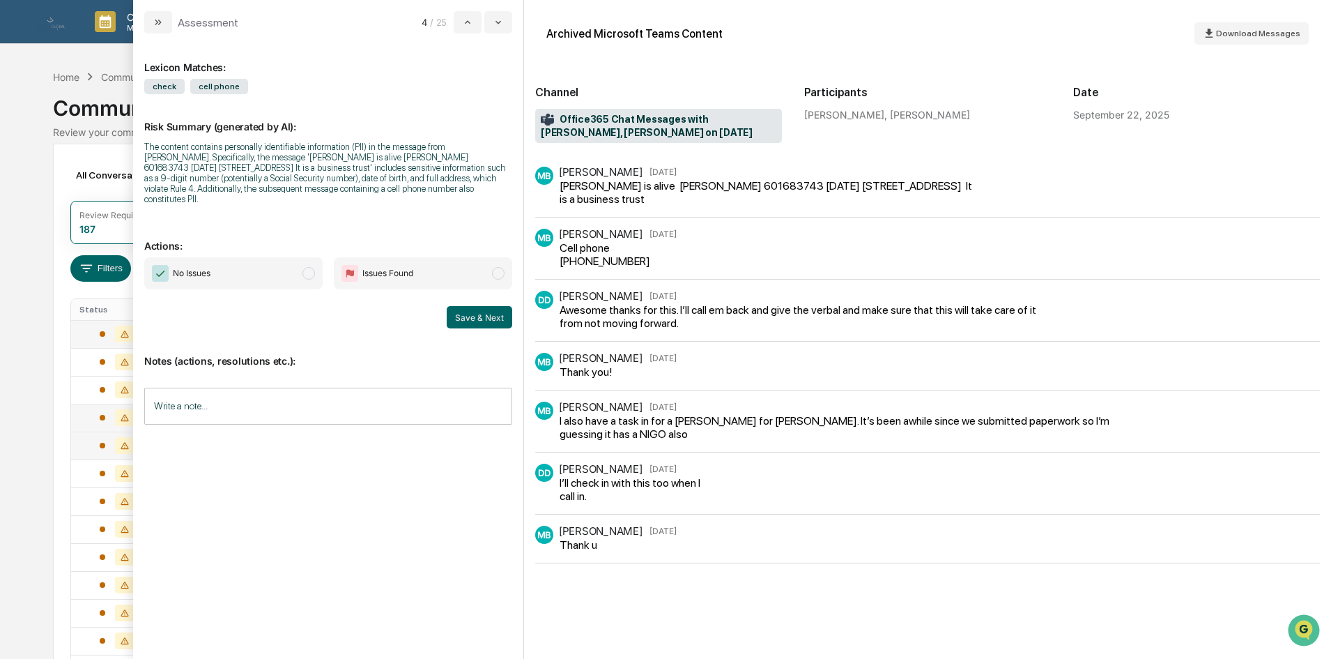
click at [71, 435] on td at bounding box center [116, 445] width 91 height 28
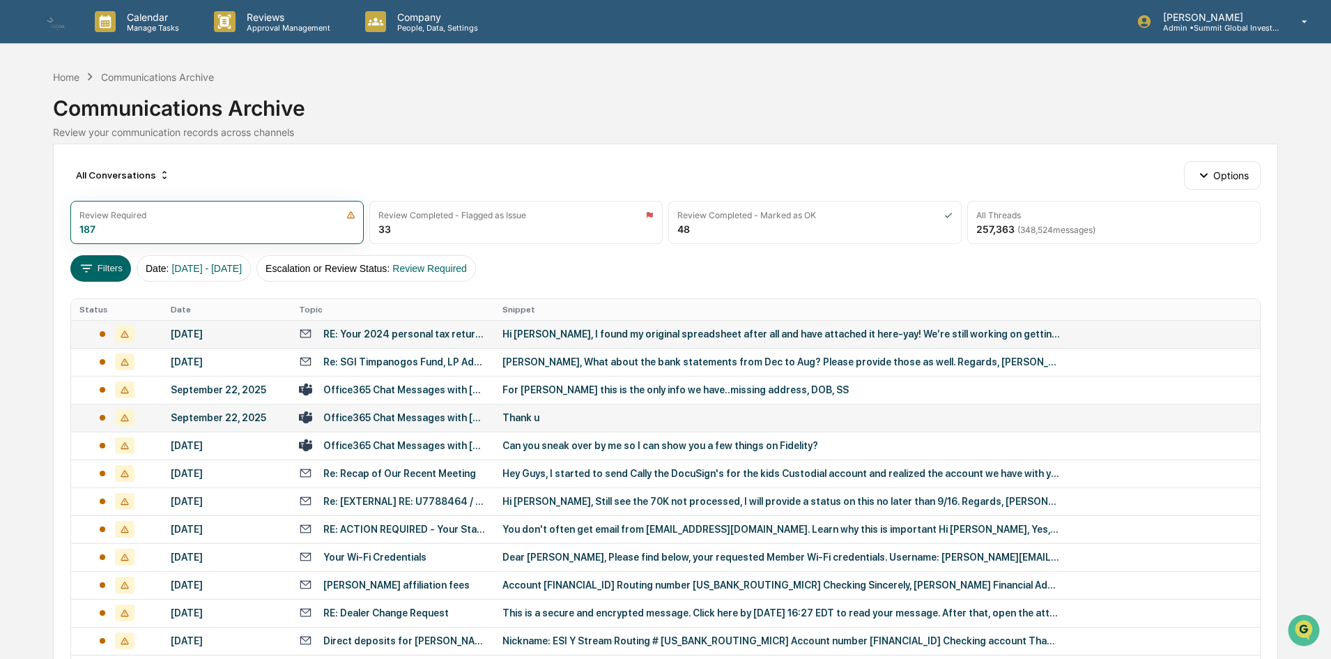
click at [63, 413] on div "All Conversations Options Review Required 187 Review Completed - Flagged as Iss…" at bounding box center [665, 620] width 1224 height 953
click at [443, 493] on td "Re: [EXTERNAL] RE: U7788464 / Withdrawals" at bounding box center [392, 501] width 203 height 28
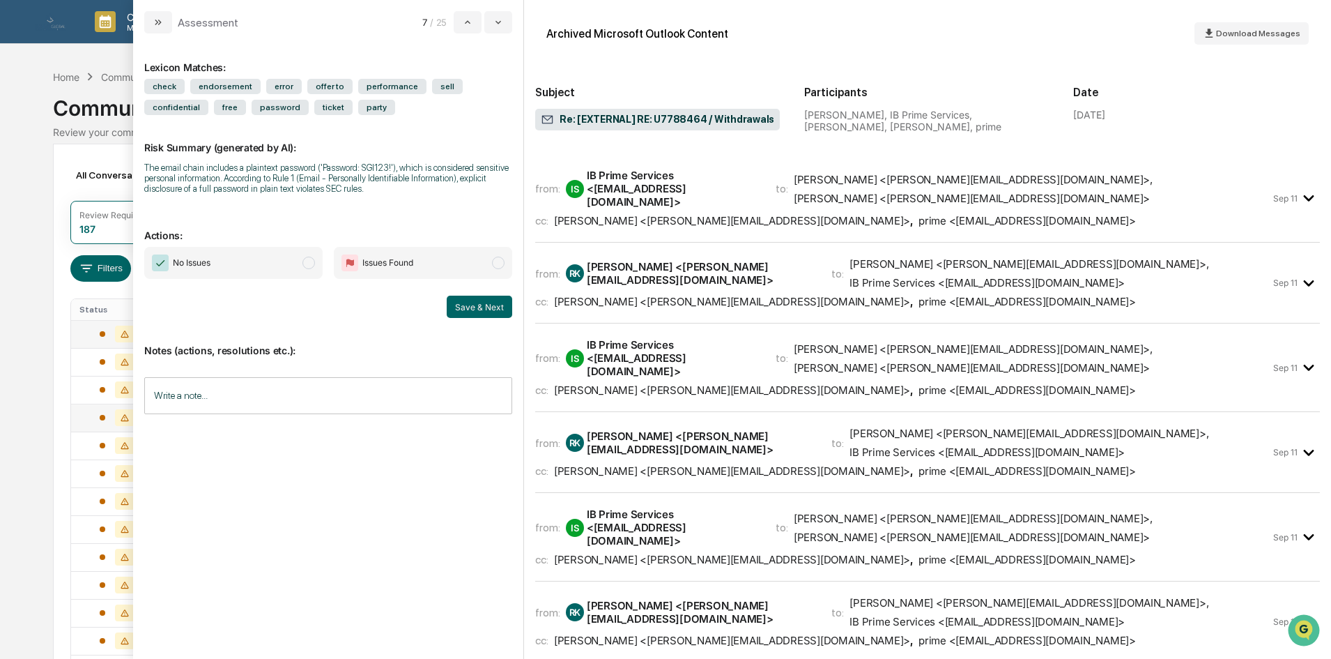
scroll to position [348, 0]
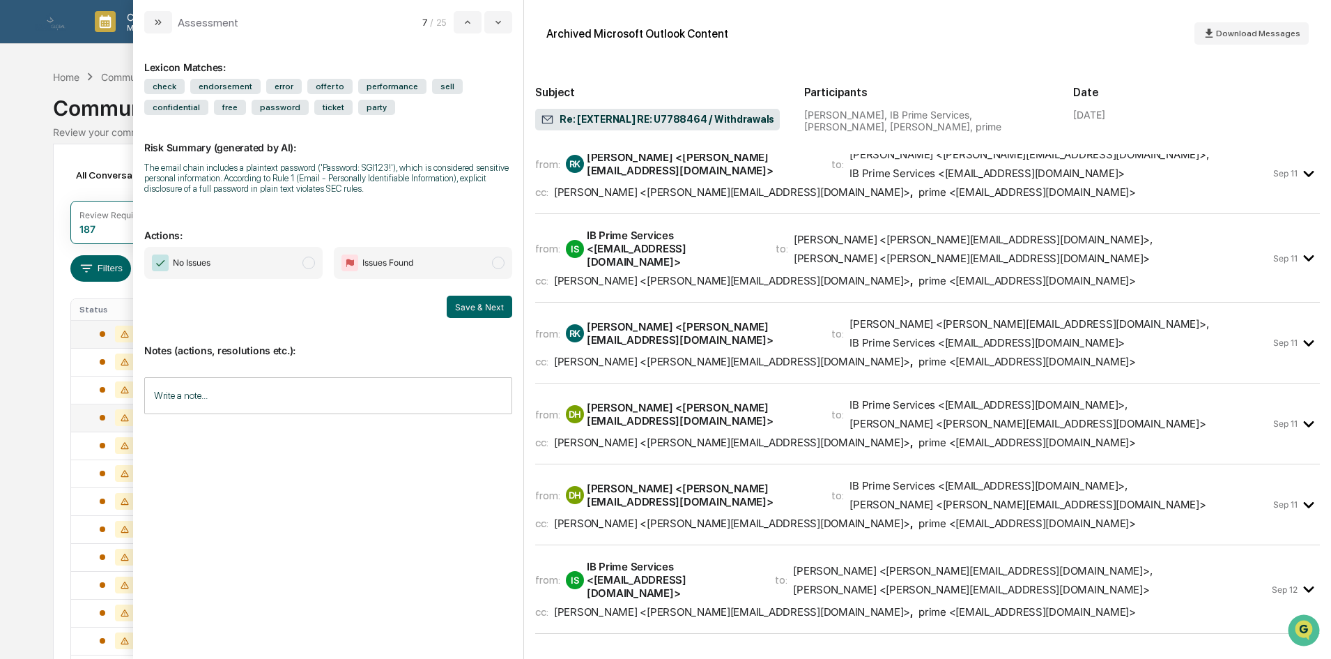
click at [30, 346] on div "Calendar Manage Tasks Reviews Approval Management Company People, Data, Setting…" at bounding box center [665, 548] width 1331 height 1096
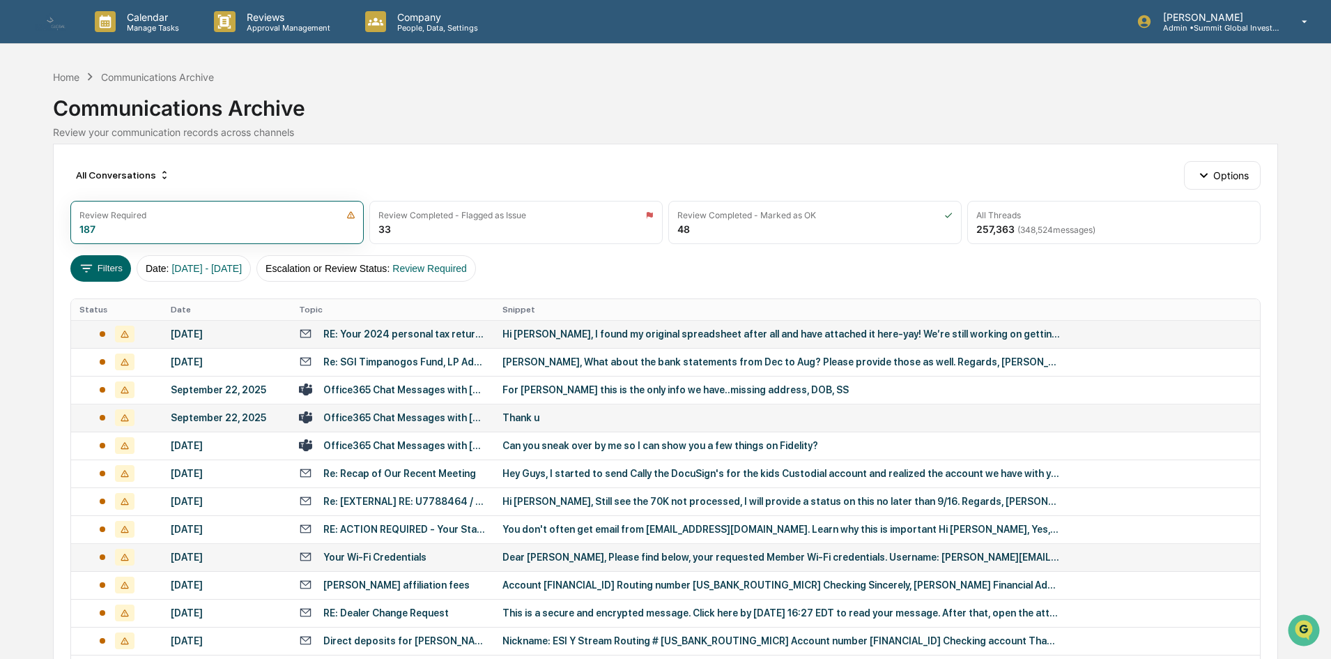
click at [552, 558] on div "Dear [PERSON_NAME], Please find below, your requested Member Wi-Fi credentials.…" at bounding box center [781, 556] width 558 height 11
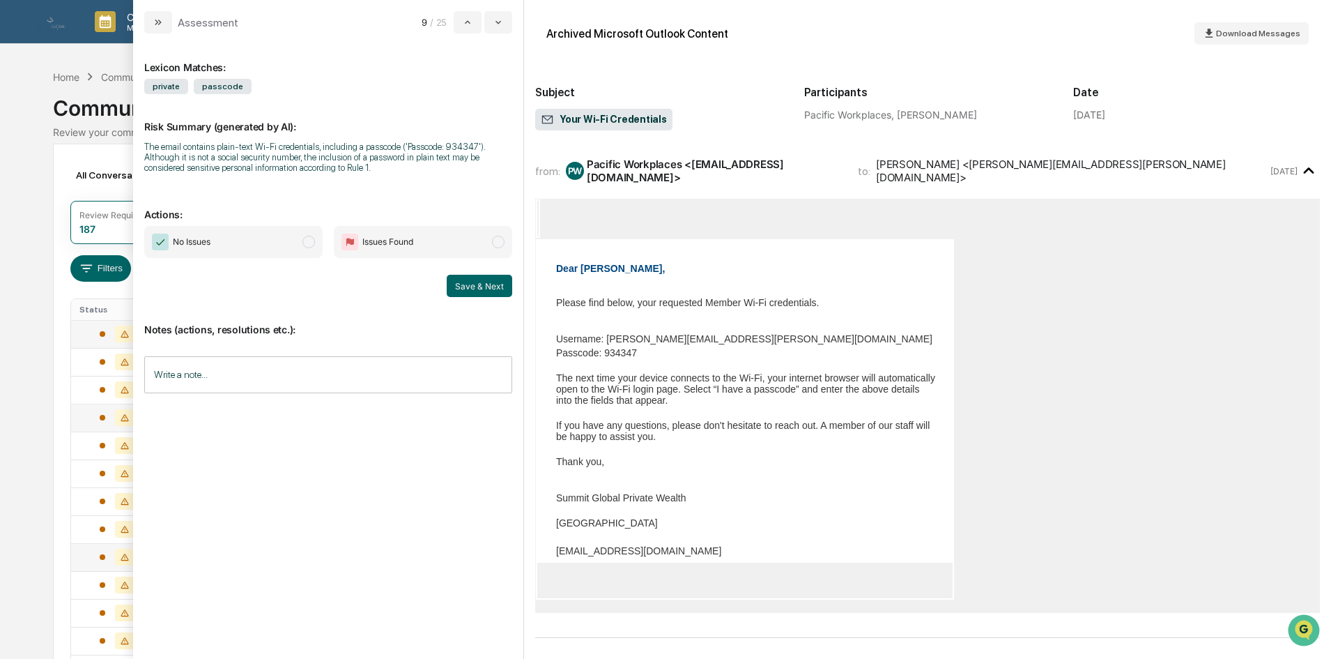
click at [49, 453] on div "Calendar Manage Tasks Reviews Approval Management Company People, Data, Setting…" at bounding box center [665, 548] width 1331 height 1096
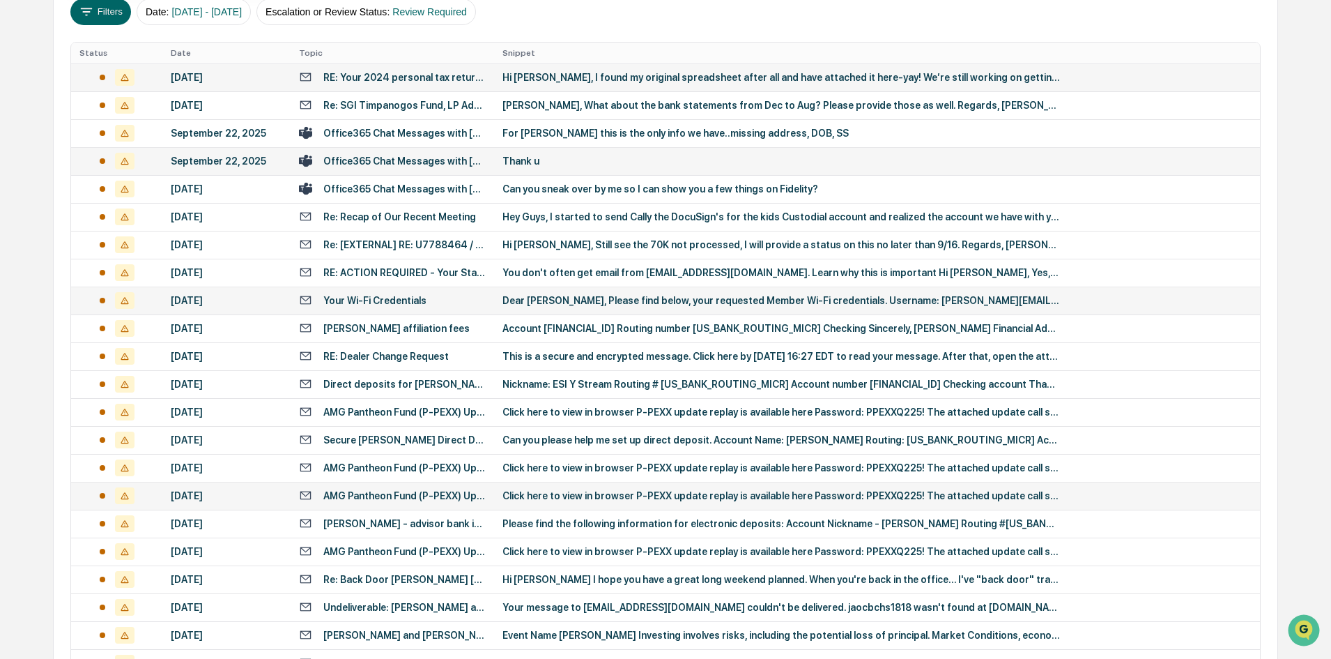
scroll to position [279, 0]
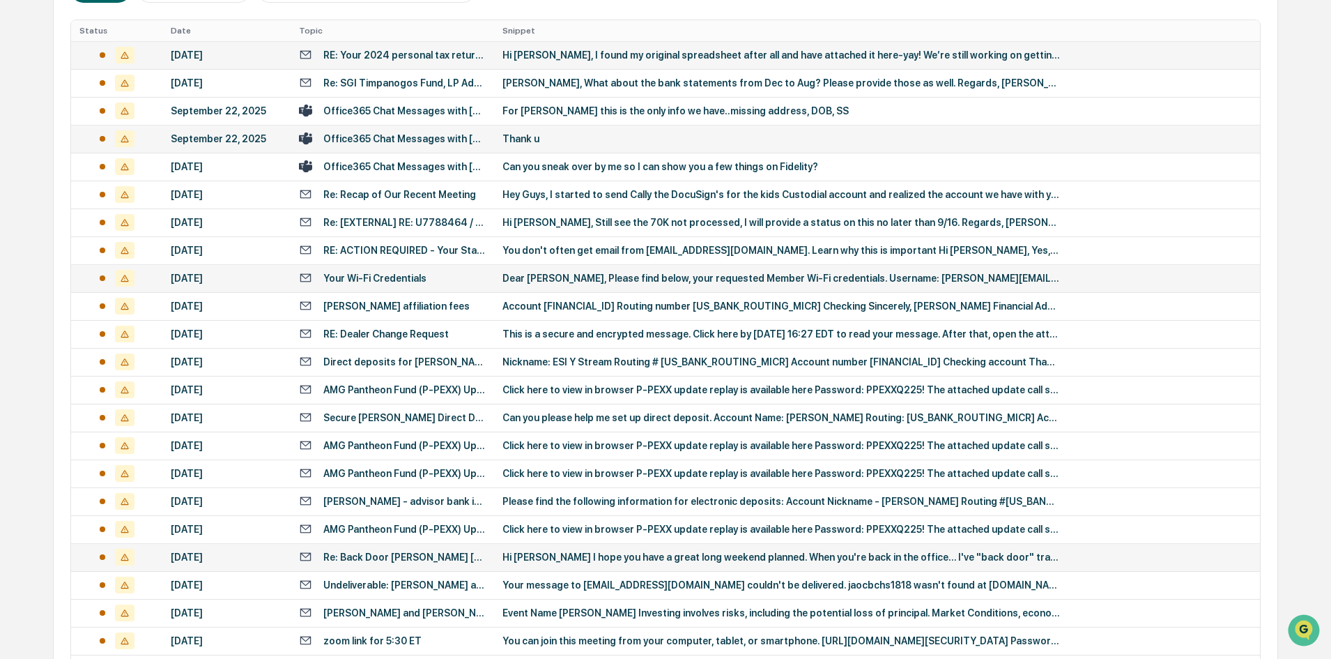
click at [508, 557] on div "Hi [PERSON_NAME] I hope you have a great long weekend planned. When you're back…" at bounding box center [781, 556] width 558 height 11
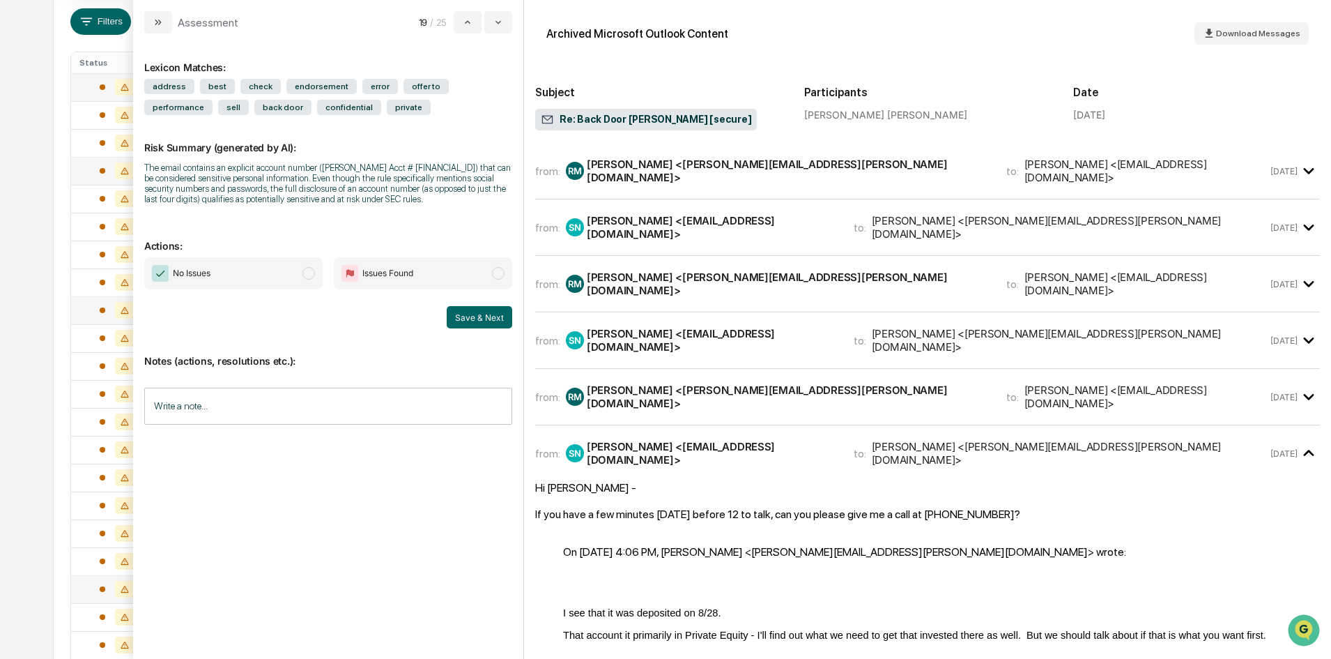
scroll to position [348, 0]
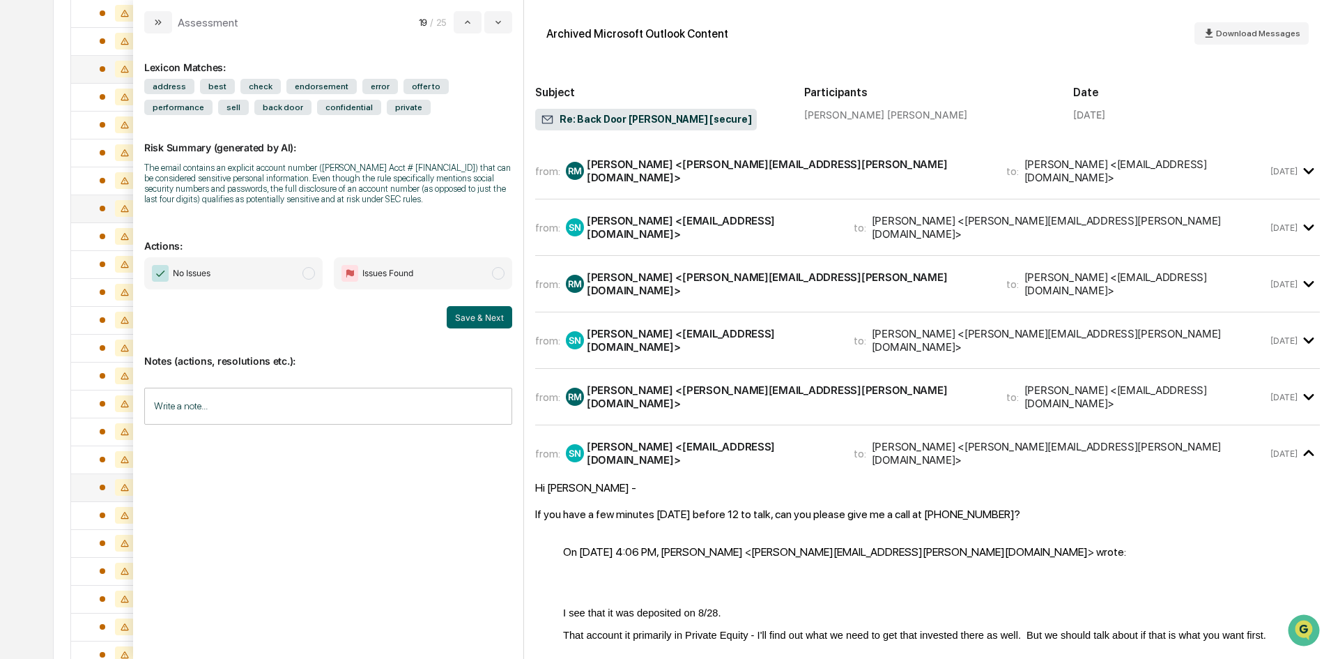
click at [660, 176] on div "[PERSON_NAME] <[PERSON_NAME][EMAIL_ADDRESS][PERSON_NAME][DOMAIN_NAME]>" at bounding box center [778, 171] width 424 height 26
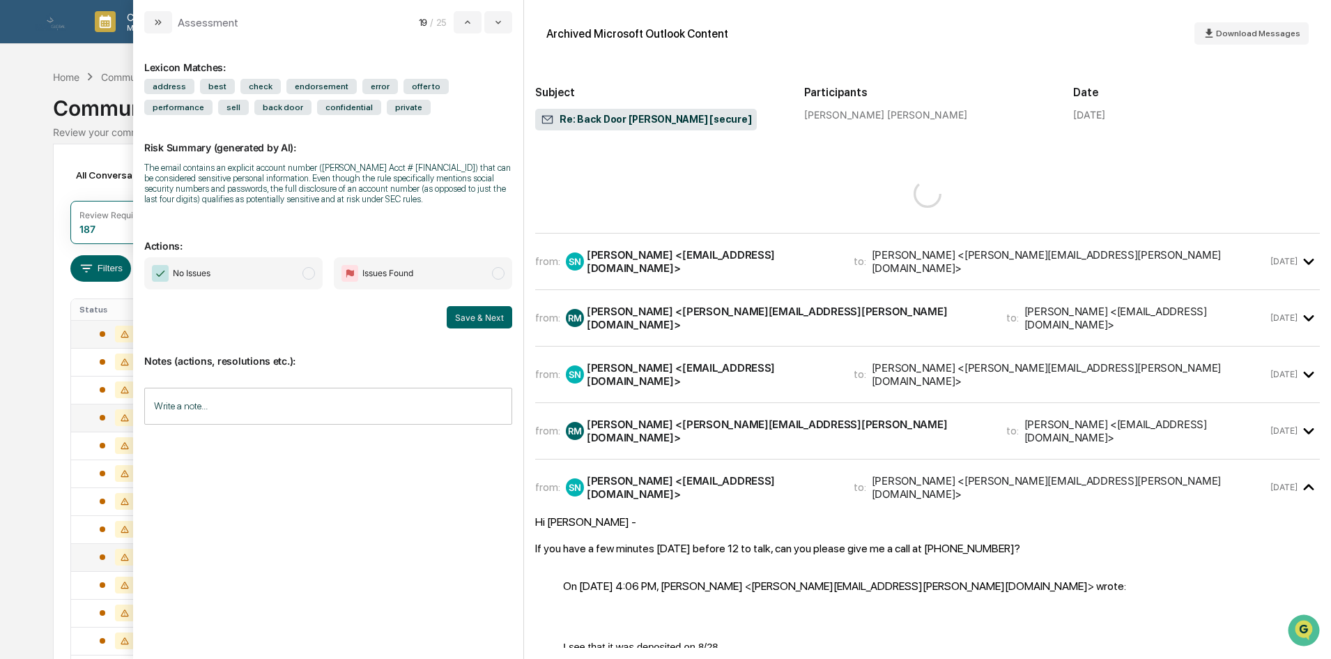
scroll to position [697, 0]
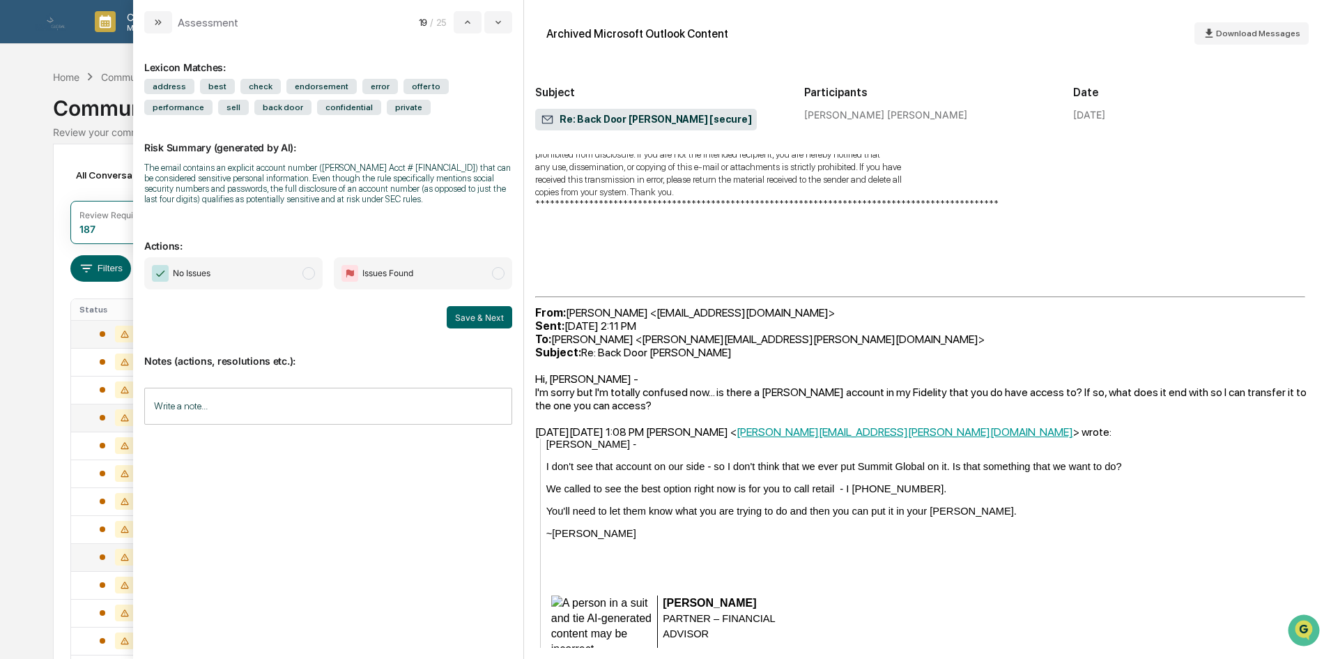
click at [33, 256] on div "Calendar Manage Tasks Reviews Approval Management Company People, Data, Setting…" at bounding box center [665, 548] width 1331 height 1096
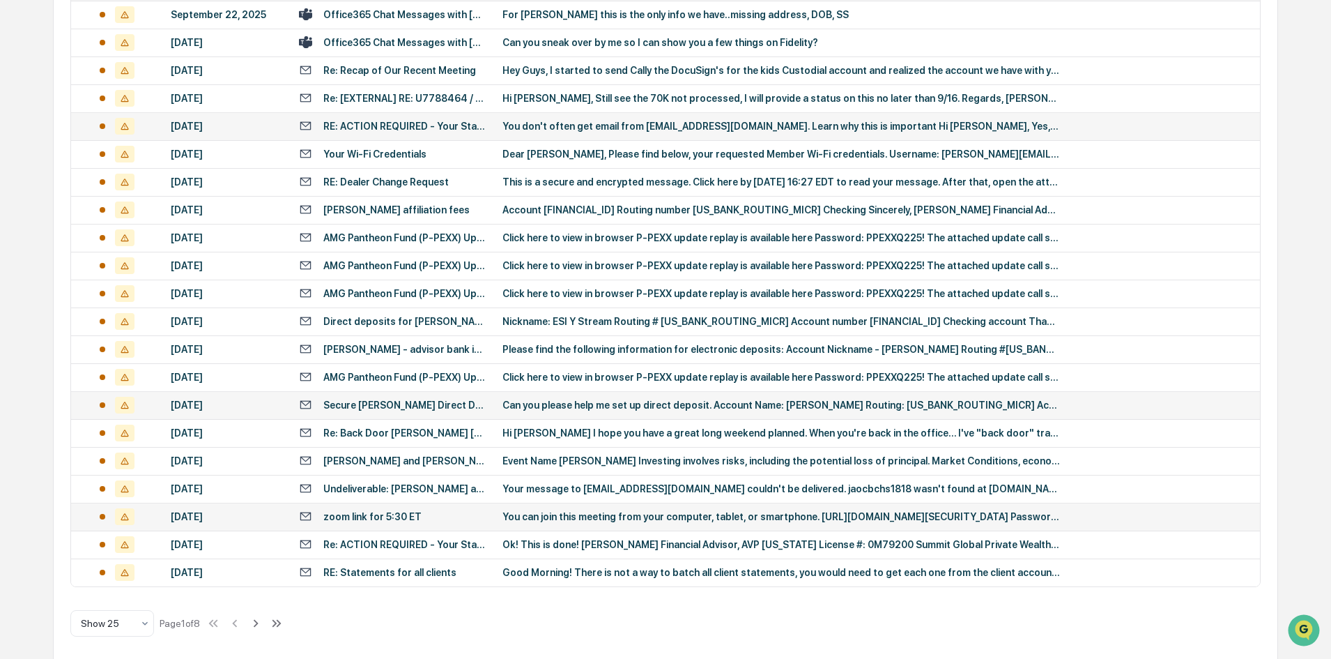
scroll to position [438, 0]
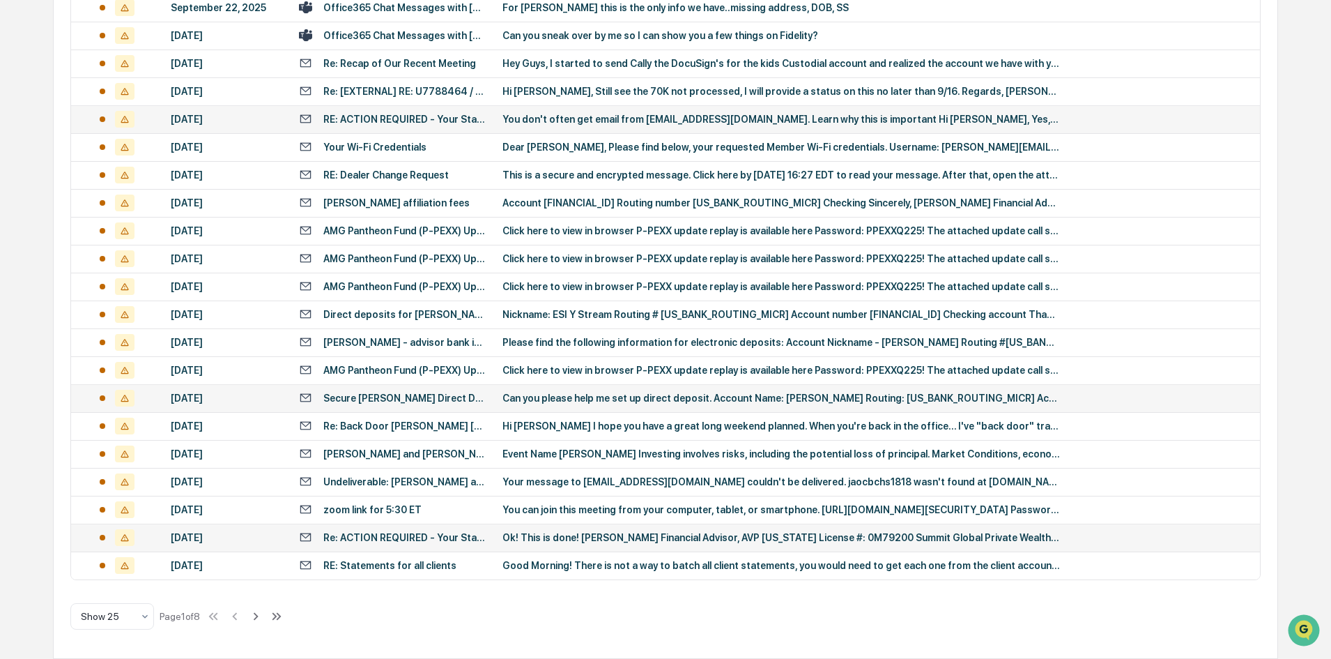
drag, startPoint x: 426, startPoint y: 535, endPoint x: 422, endPoint y: 525, distance: 9.7
click at [425, 535] on div "Re: ACTION REQUIRED - Your StarCompliance User Account Has Been Activated" at bounding box center [404, 537] width 162 height 11
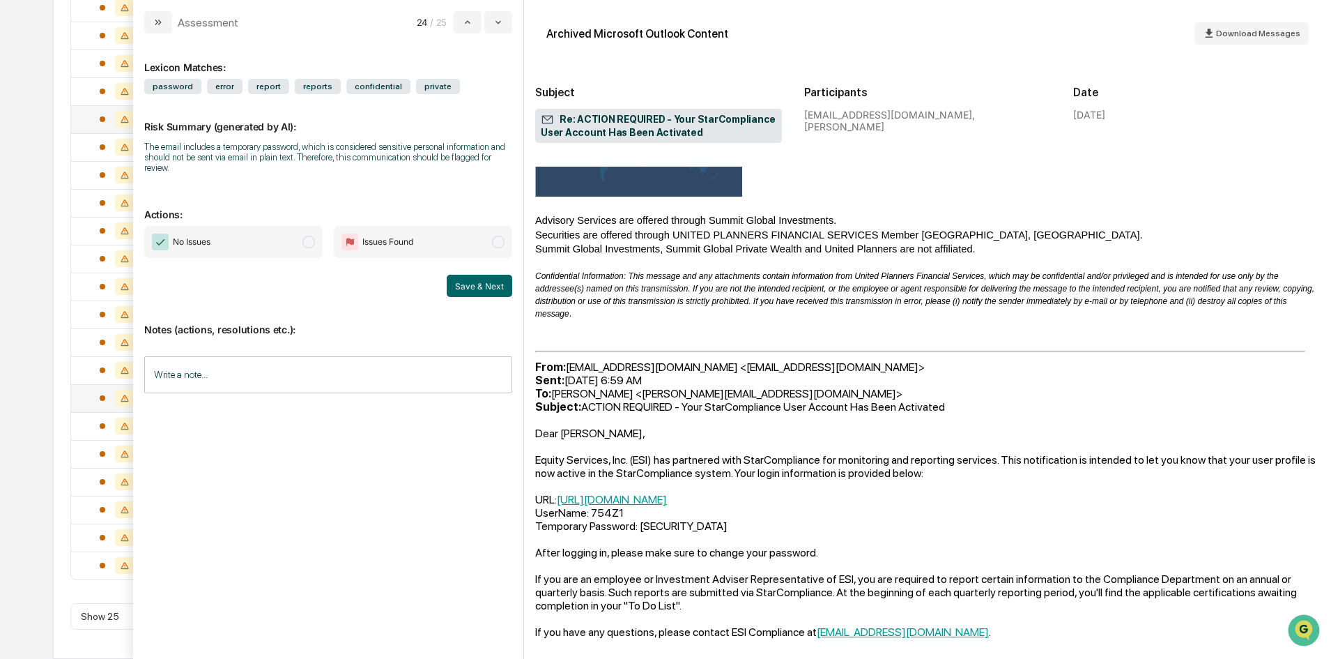
scroll to position [497, 0]
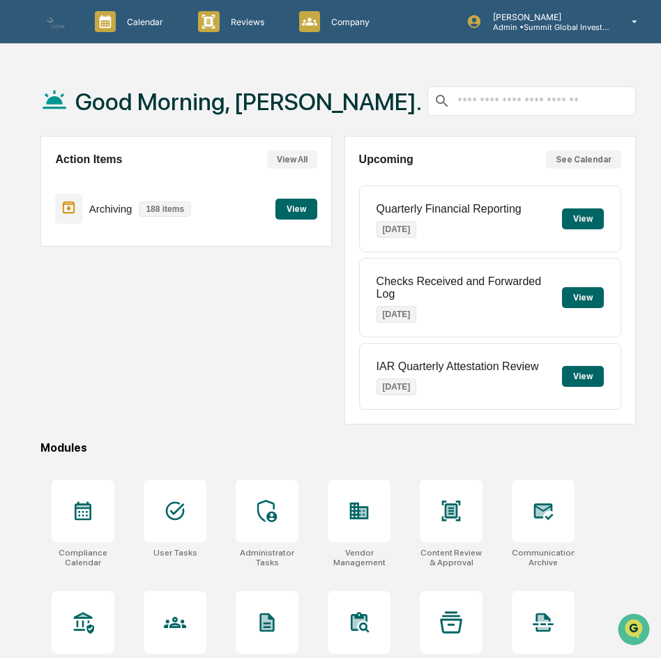
click at [232, 357] on div "Action Items View All Archiving 188 items View" at bounding box center [185, 280] width 291 height 289
